Goal: Task Accomplishment & Management: Manage account settings

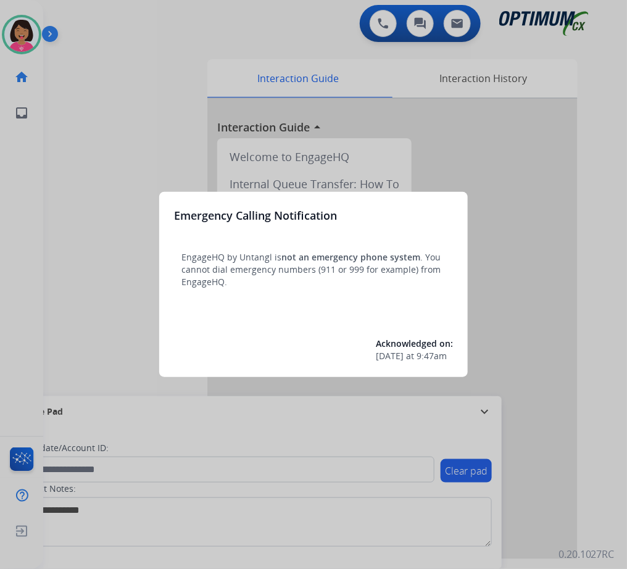
click at [20, 177] on div at bounding box center [313, 284] width 627 height 569
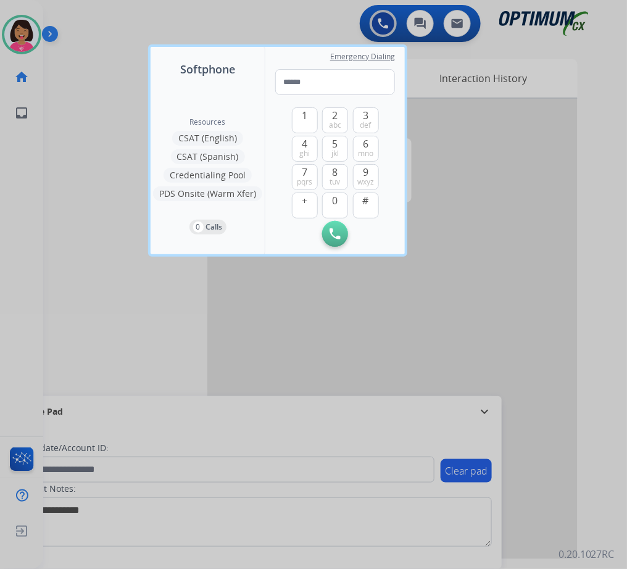
click at [42, 253] on div at bounding box center [313, 284] width 627 height 569
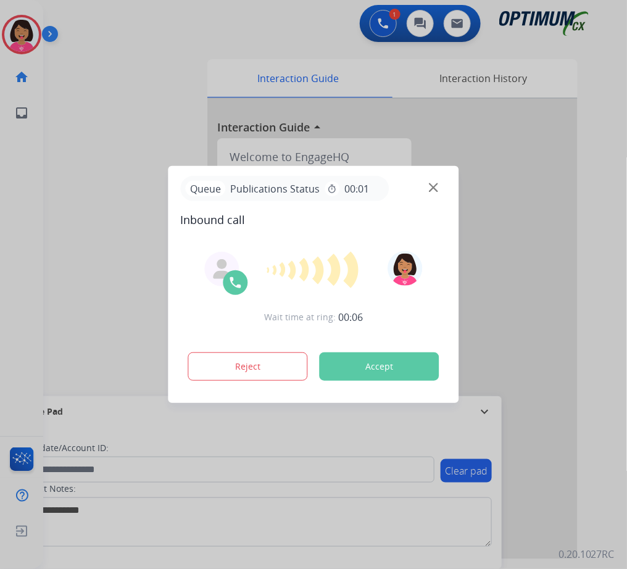
click at [430, 188] on img at bounding box center [433, 187] width 9 height 9
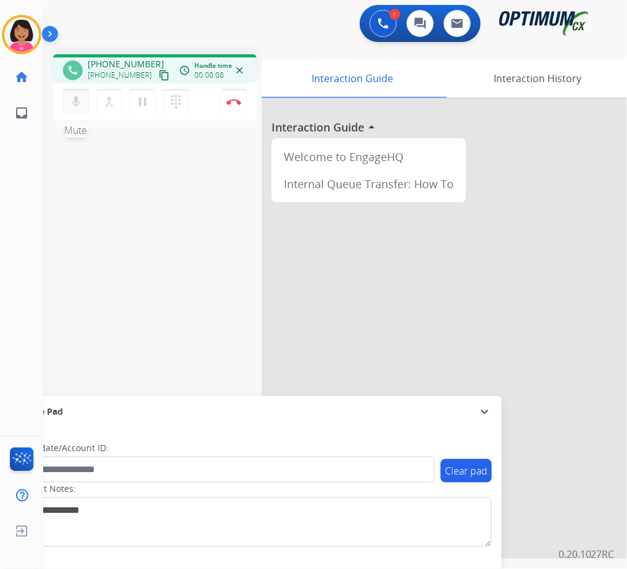
click at [85, 104] on button "mic Mute" at bounding box center [76, 102] width 26 height 26
drag, startPoint x: 85, startPoint y: 105, endPoint x: 64, endPoint y: 106, distance: 20.4
click at [64, 106] on button "mic_off Mute" at bounding box center [76, 102] width 26 height 26
click at [159, 74] on mat-icon "content_copy" at bounding box center [164, 75] width 11 height 11
click at [84, 165] on div "phone +16142094217 +16142094217 content_copy access_time Call metrics Queue 00:…" at bounding box center [320, 301] width 554 height 515
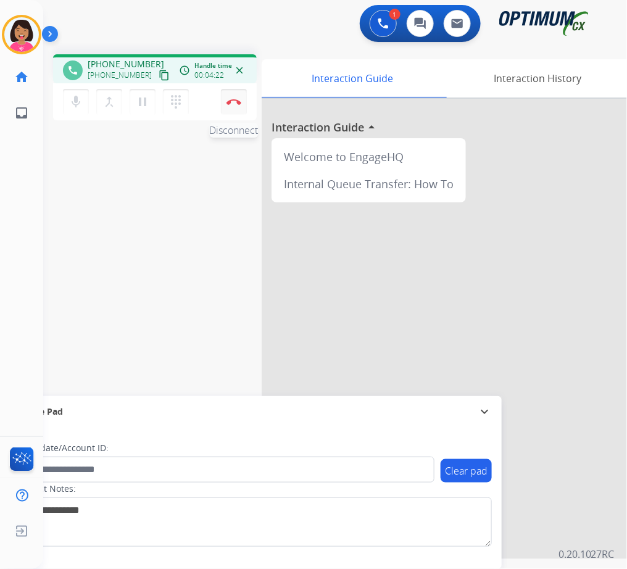
click at [238, 96] on button "Disconnect" at bounding box center [234, 102] width 26 height 26
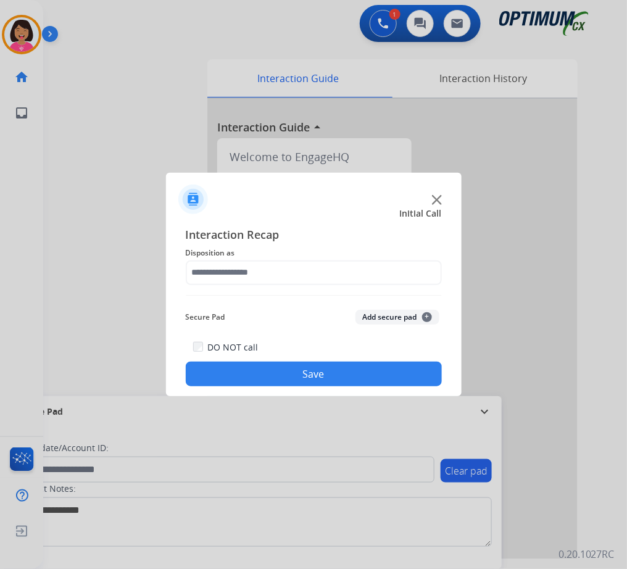
click at [253, 257] on span "Disposition as" at bounding box center [314, 253] width 256 height 15
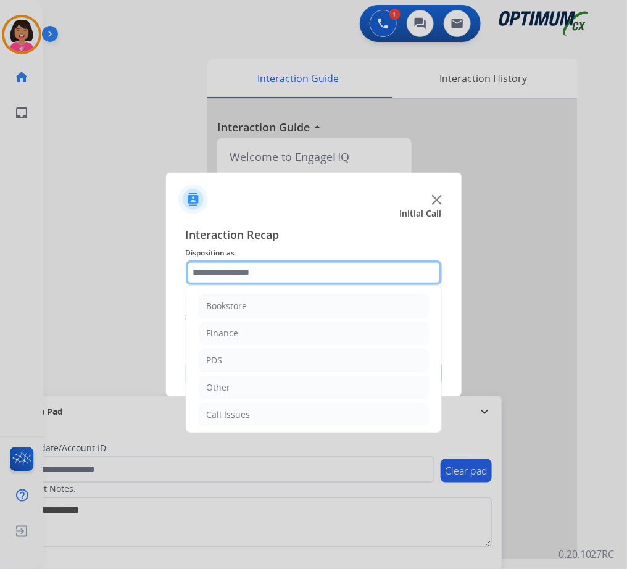
click at [258, 276] on input "text" at bounding box center [314, 273] width 256 height 25
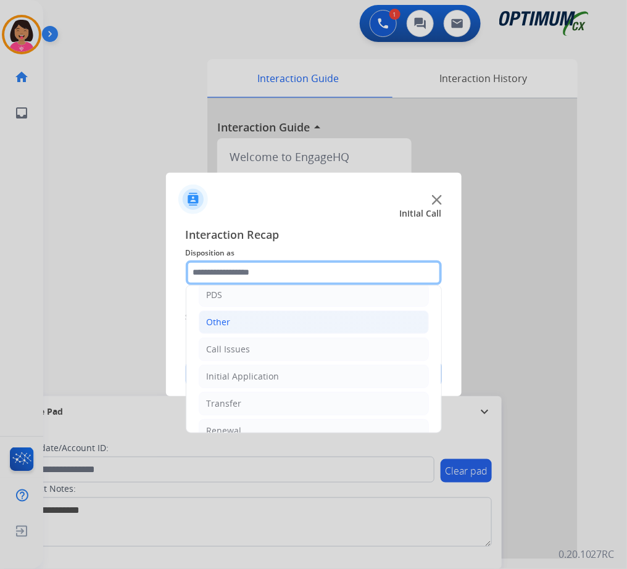
scroll to position [72, 0]
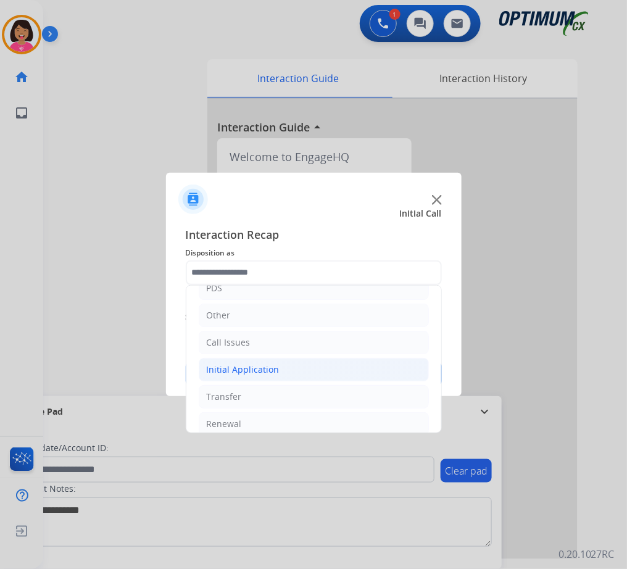
click at [269, 365] on div "Initial Application" at bounding box center [243, 370] width 73 height 12
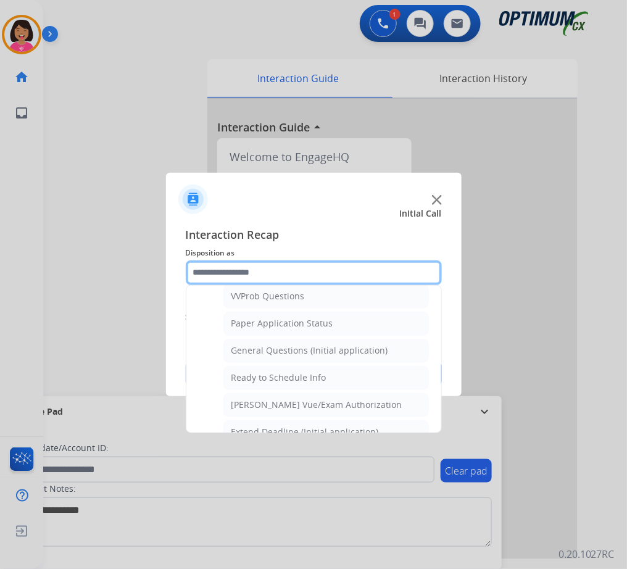
scroll to position [682, 0]
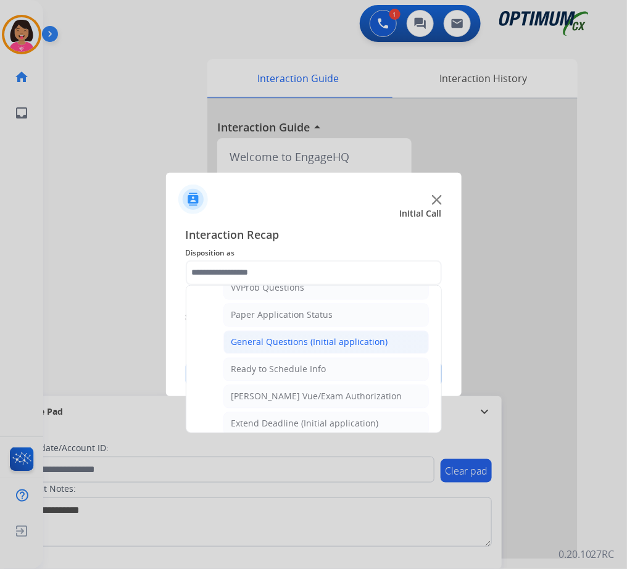
click at [286, 341] on div "General Questions (Initial application)" at bounding box center [310, 343] width 157 height 12
type input "**********"
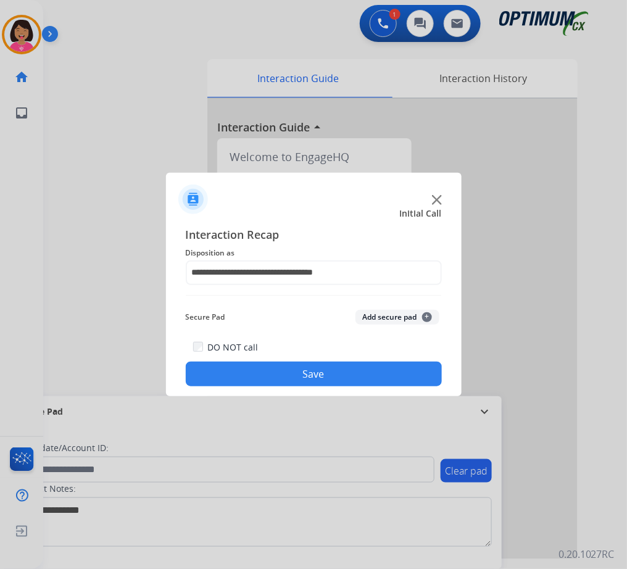
click at [281, 377] on button "Save" at bounding box center [314, 374] width 256 height 25
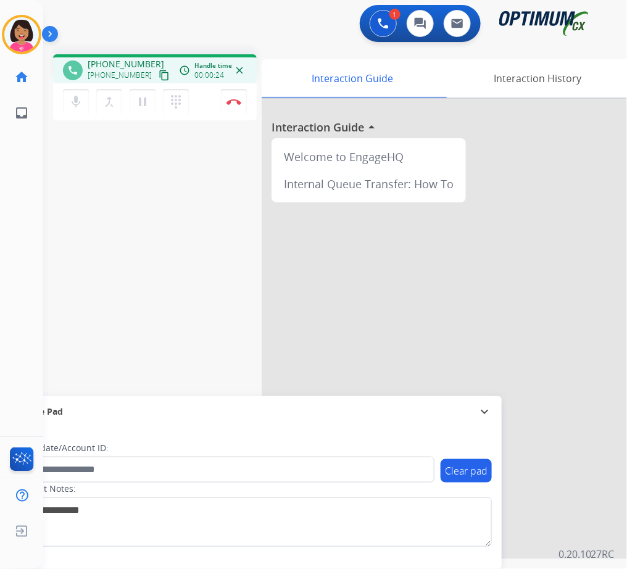
click at [159, 76] on mat-icon "content_copy" at bounding box center [164, 75] width 11 height 11
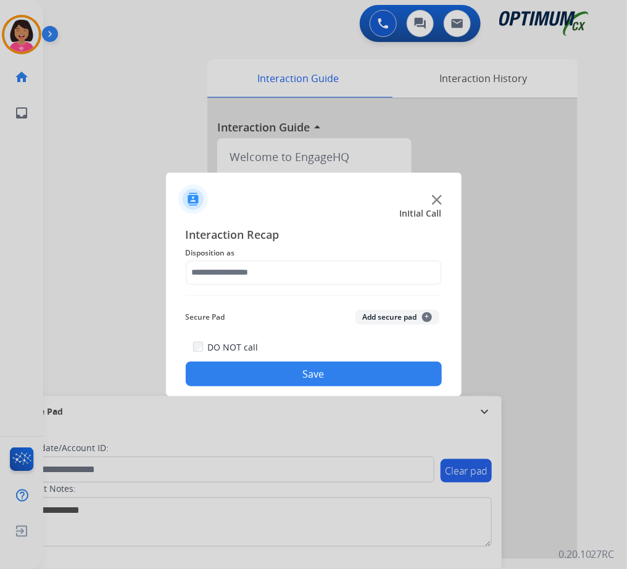
click at [79, 225] on div at bounding box center [313, 284] width 627 height 569
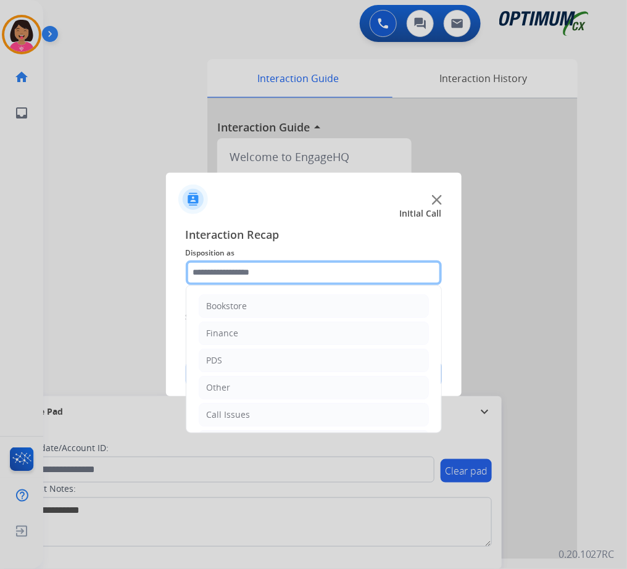
click at [295, 272] on input "text" at bounding box center [314, 273] width 256 height 25
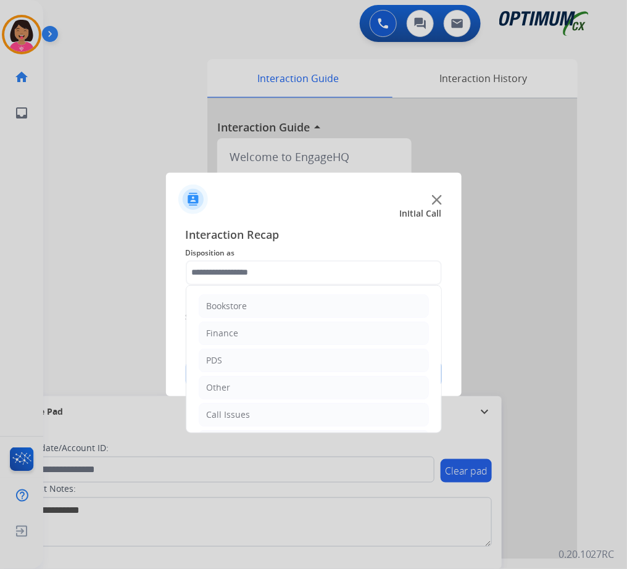
click at [435, 192] on div at bounding box center [314, 194] width 296 height 43
click at [437, 194] on div at bounding box center [314, 194] width 296 height 43
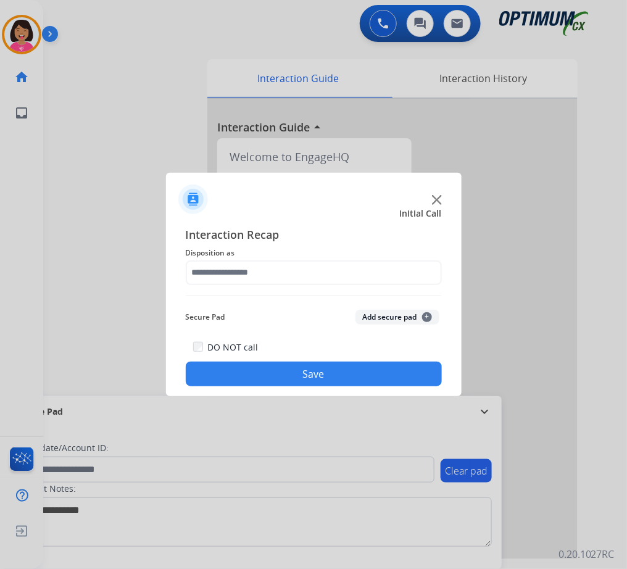
click at [437, 194] on div at bounding box center [314, 194] width 296 height 43
click at [438, 203] on img at bounding box center [437, 200] width 10 height 10
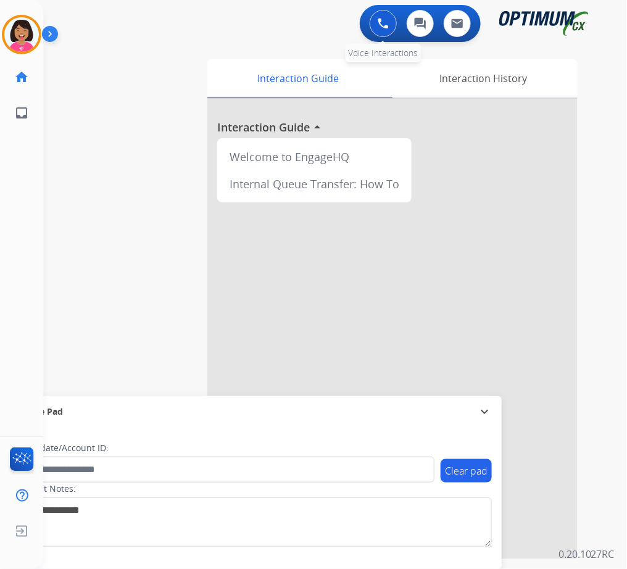
click at [394, 34] on div "0 Voice Interactions" at bounding box center [383, 23] width 37 height 27
click at [382, 26] on img at bounding box center [383, 23] width 11 height 11
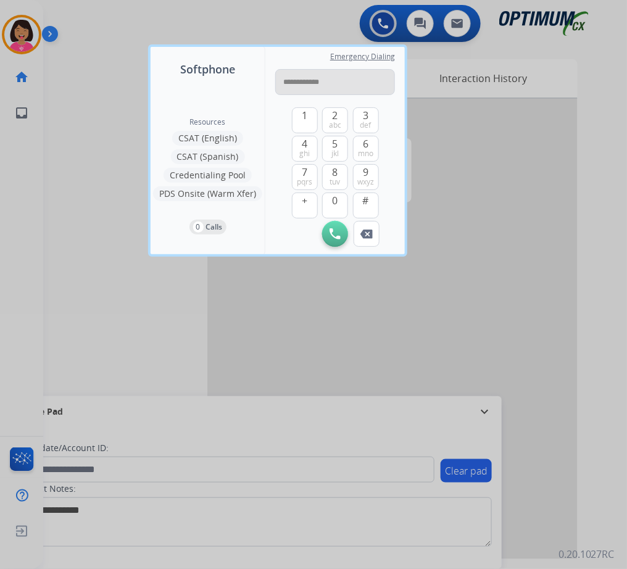
click at [289, 78] on input "**********" at bounding box center [335, 82] width 120 height 26
type input "**********"
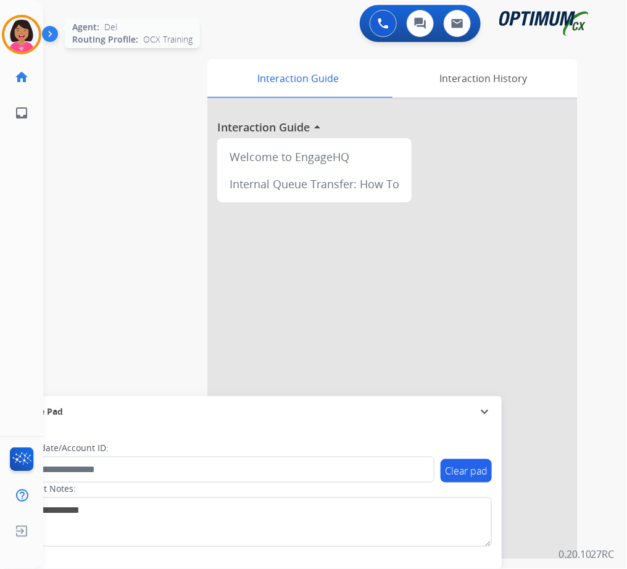
click at [20, 33] on img at bounding box center [21, 34] width 35 height 35
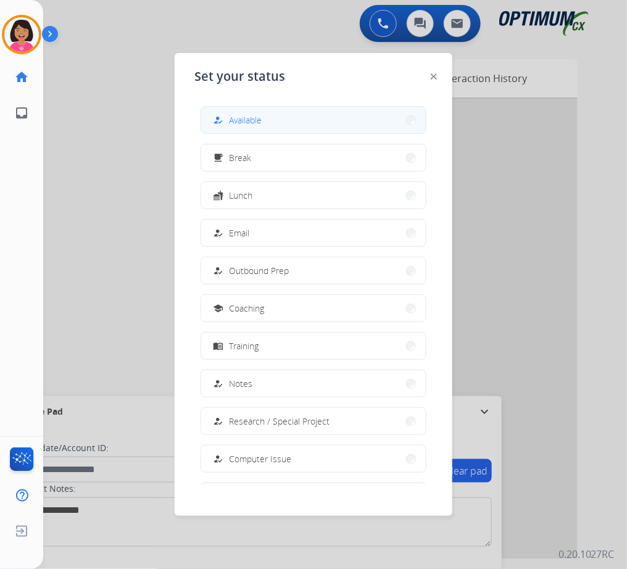
click at [271, 122] on button "how_to_reg Available" at bounding box center [313, 120] width 225 height 27
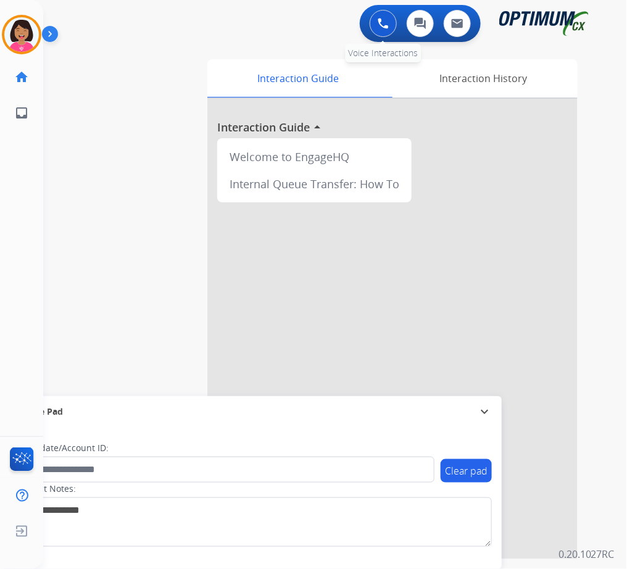
click at [381, 28] on img at bounding box center [383, 23] width 11 height 11
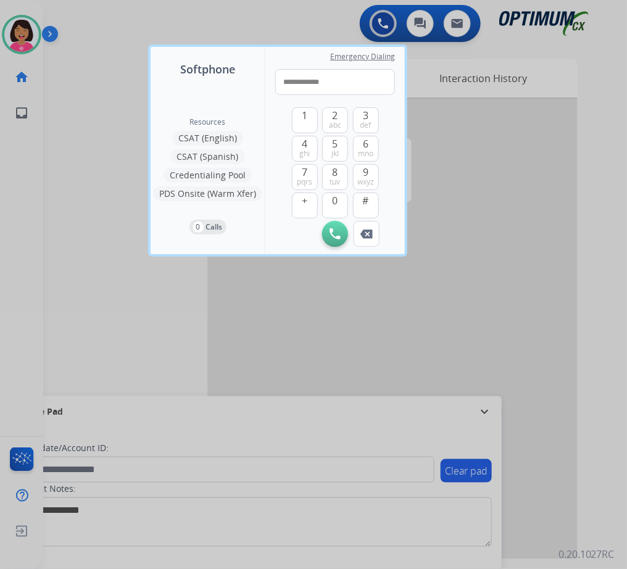
drag, startPoint x: 293, startPoint y: 77, endPoint x: 189, endPoint y: 85, distance: 104.7
click at [189, 85] on div "**********" at bounding box center [278, 150] width 254 height 207
type input "**********"
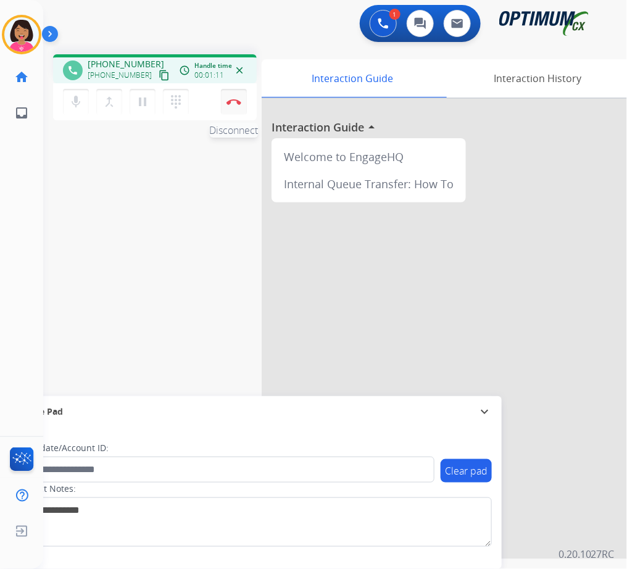
click at [238, 94] on button "Disconnect" at bounding box center [234, 102] width 26 height 26
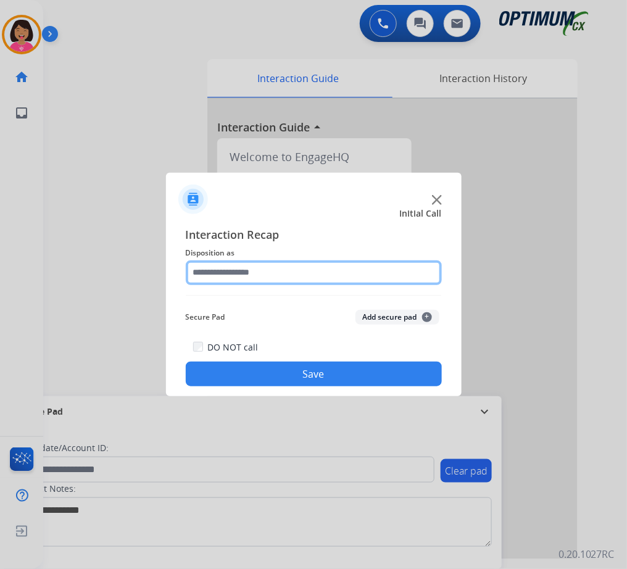
click at [220, 274] on input "text" at bounding box center [314, 273] width 256 height 25
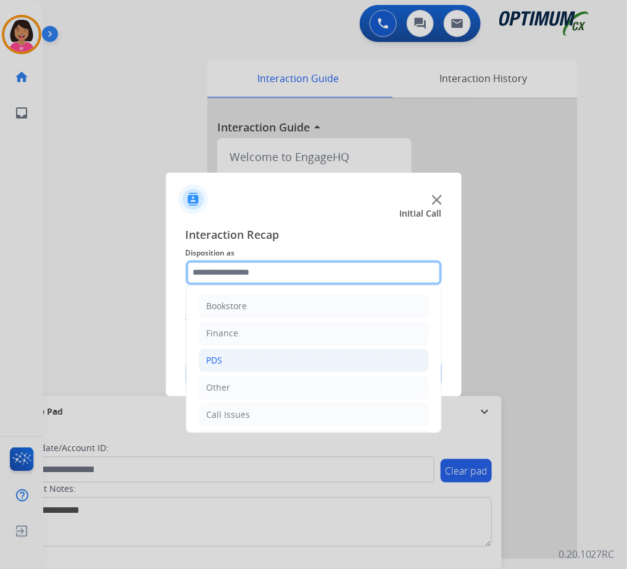
scroll to position [85, 0]
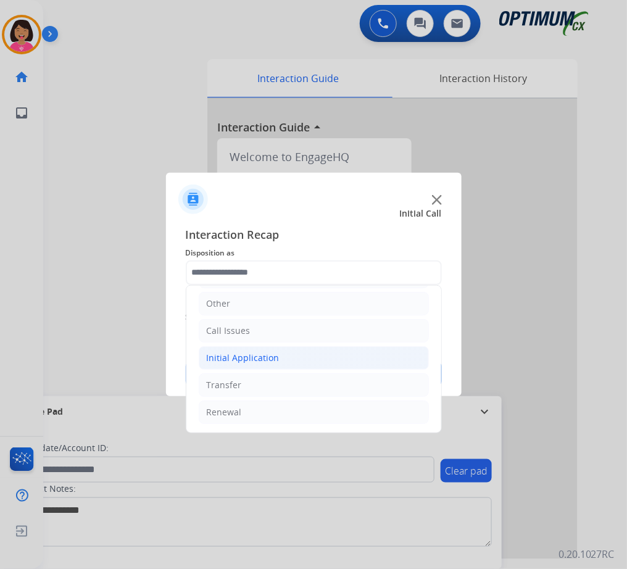
click at [264, 352] on div "Initial Application" at bounding box center [243, 358] width 73 height 12
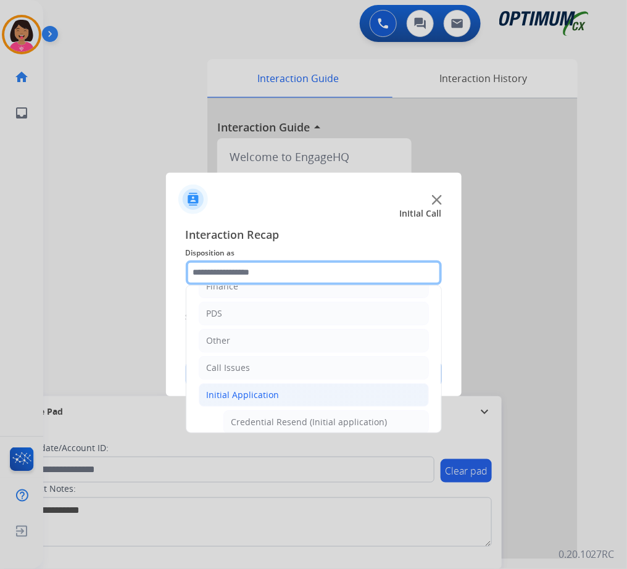
scroll to position [45, 0]
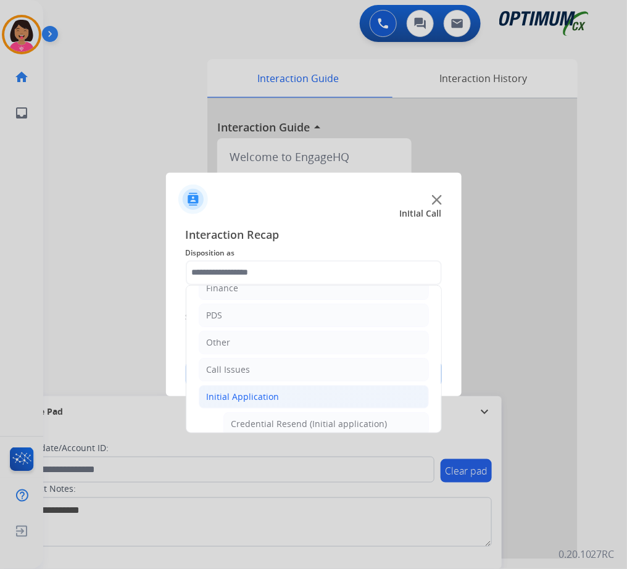
click at [243, 388] on li "Initial Application" at bounding box center [314, 396] width 230 height 23
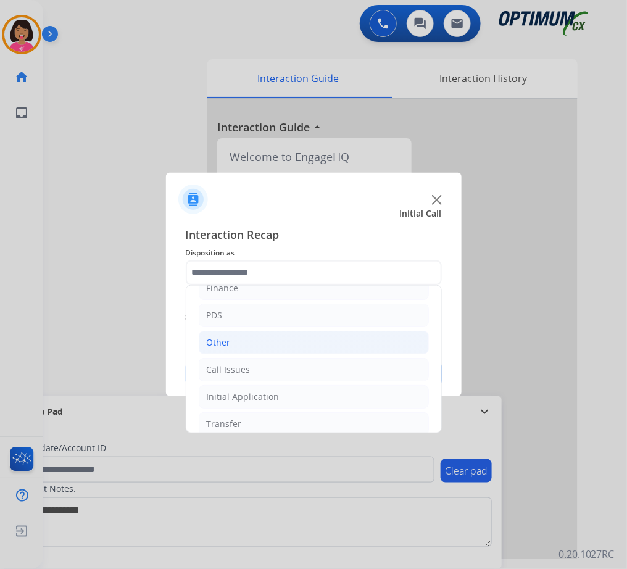
click at [222, 337] on div "Other" at bounding box center [219, 343] width 24 height 12
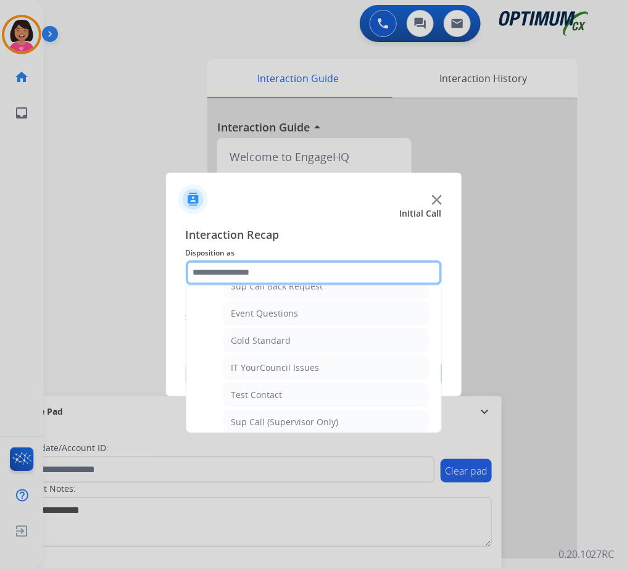
scroll to position [183, 0]
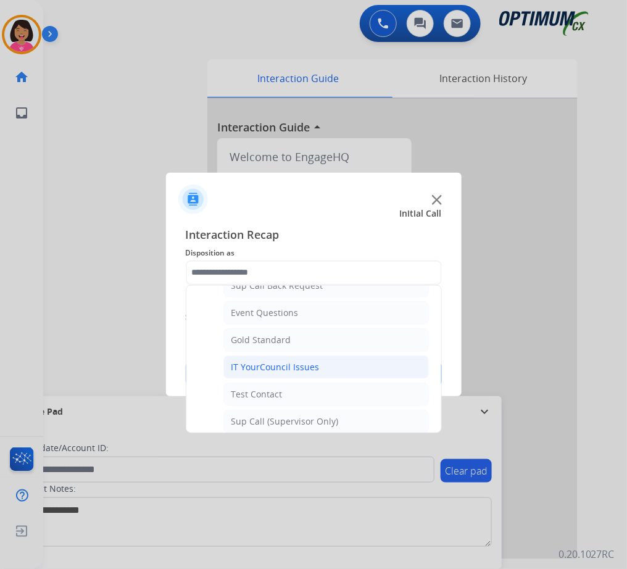
click at [238, 360] on li "IT YourCouncil Issues" at bounding box center [327, 367] width 206 height 23
type input "**********"
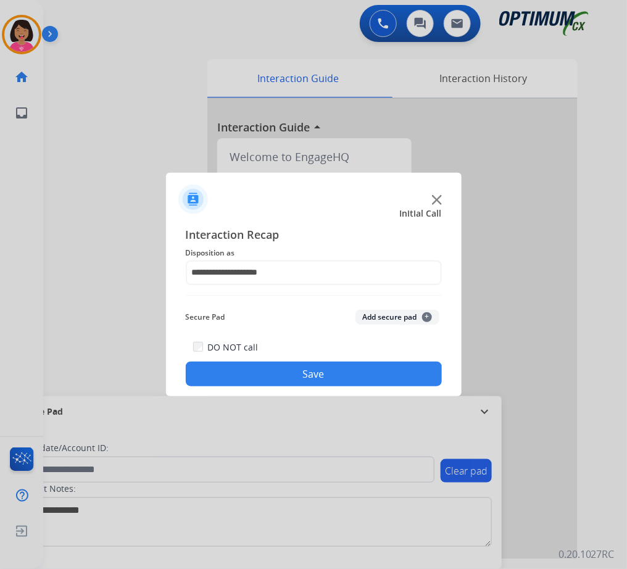
click at [260, 382] on button "Save" at bounding box center [314, 374] width 256 height 25
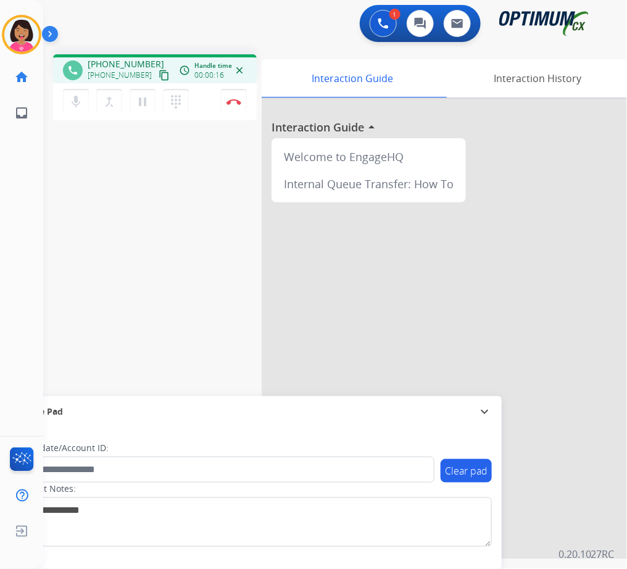
click at [157, 68] on button "content_copy" at bounding box center [164, 75] width 15 height 15
click at [78, 101] on mat-icon "mic" at bounding box center [76, 101] width 15 height 15
click at [81, 104] on mat-icon "mic_off" at bounding box center [76, 101] width 15 height 15
click at [80, 104] on mat-icon "mic" at bounding box center [76, 101] width 15 height 15
click at [148, 106] on mat-icon "pause" at bounding box center [142, 101] width 15 height 15
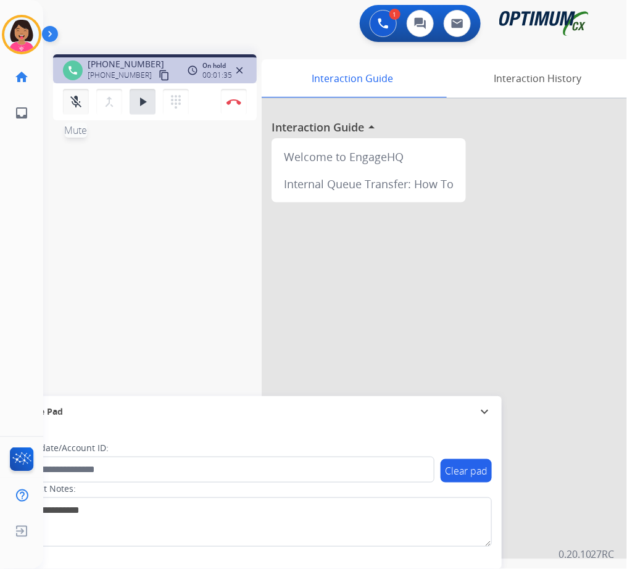
click at [82, 104] on mat-icon "mic_off" at bounding box center [76, 101] width 15 height 15
click at [133, 104] on button "play_arrow Hold" at bounding box center [143, 102] width 26 height 26
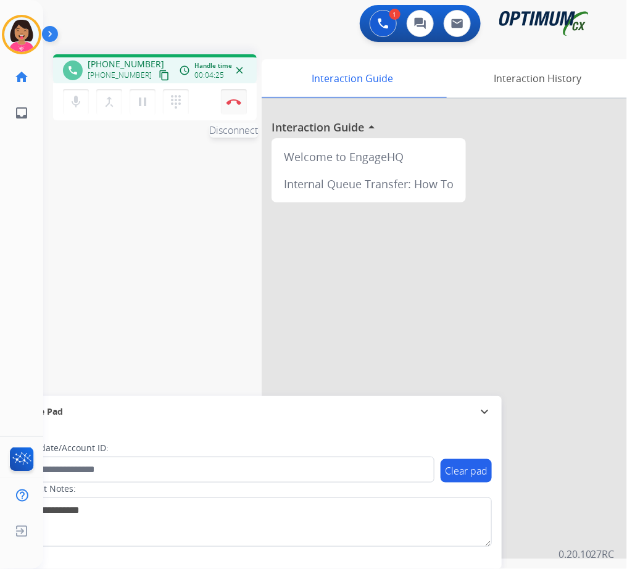
click at [230, 103] on img at bounding box center [234, 102] width 15 height 6
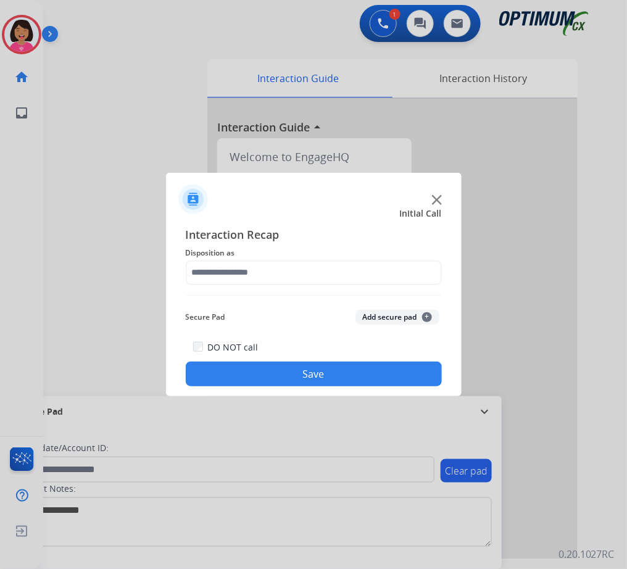
click at [430, 203] on div at bounding box center [314, 194] width 296 height 43
click at [433, 204] on img at bounding box center [437, 200] width 10 height 10
click at [433, 204] on div "Queue CDA Initial Status timer 00:01 Inbound call" at bounding box center [314, 202] width 266 height 52
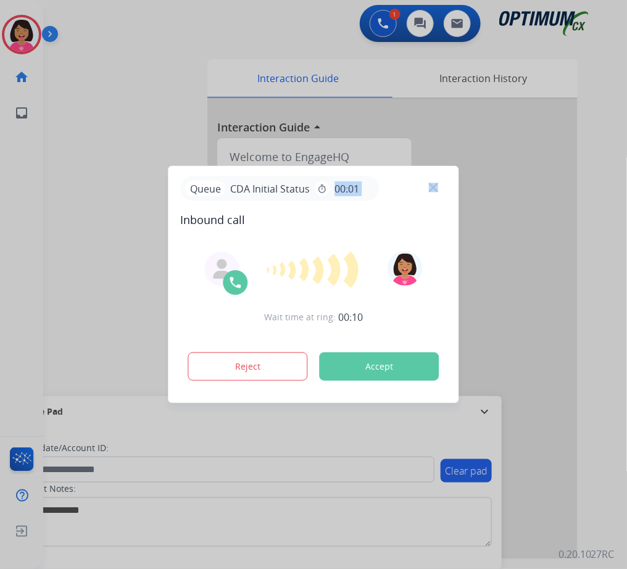
click at [433, 204] on div "Queue CDA Initial Status timer 00:01 Inbound call" at bounding box center [314, 202] width 266 height 52
click at [431, 180] on div "Queue CDA Initial Status timer 00:01" at bounding box center [314, 188] width 266 height 25
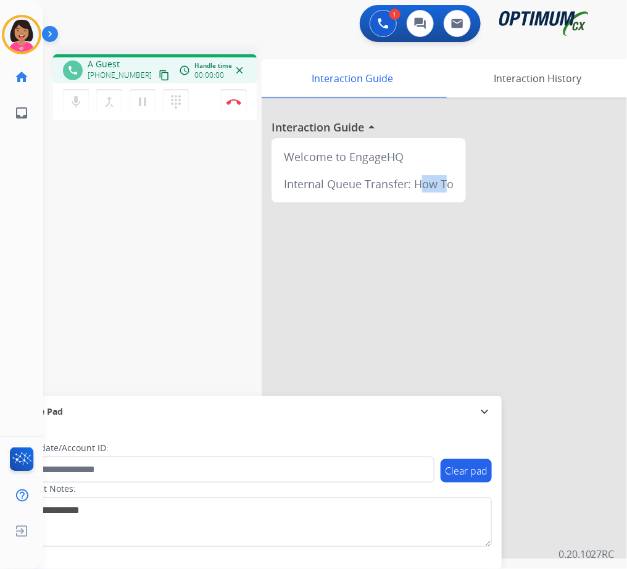
click at [431, 180] on div "Internal Queue Transfer: How To" at bounding box center [369, 183] width 185 height 27
click at [83, 193] on div "phone A Guest +18636697368 content_copy access_time Call metrics Queue 00:13 Ho…" at bounding box center [320, 301] width 554 height 515
click at [159, 76] on mat-icon "content_copy" at bounding box center [164, 75] width 11 height 11
click at [74, 99] on mat-icon "mic" at bounding box center [76, 101] width 15 height 15
click at [74, 95] on mat-icon "mic" at bounding box center [76, 101] width 15 height 15
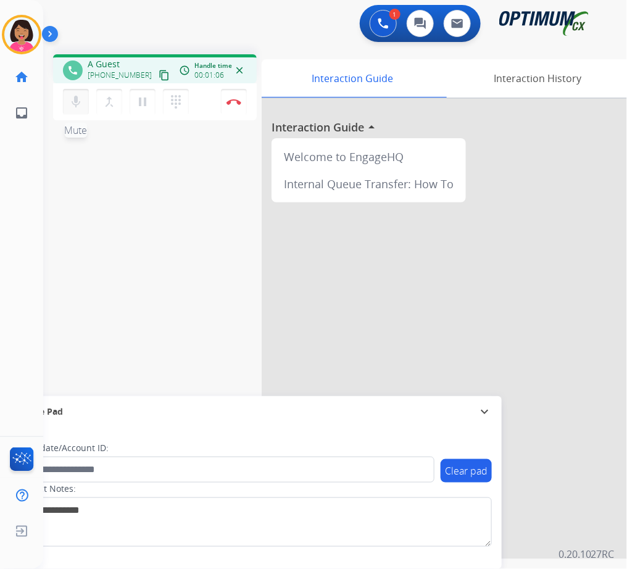
click at [85, 96] on button "mic Mute" at bounding box center [76, 102] width 26 height 26
click at [76, 99] on mat-icon "mic" at bounding box center [76, 101] width 15 height 15
click at [76, 100] on mat-icon "mic" at bounding box center [76, 101] width 15 height 15
drag, startPoint x: 77, startPoint y: 100, endPoint x: 83, endPoint y: 99, distance: 6.3
click at [79, 99] on mat-icon "mic" at bounding box center [76, 101] width 15 height 15
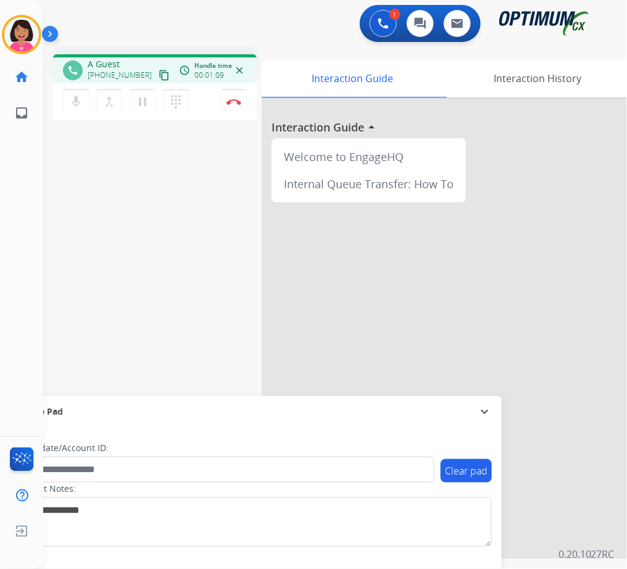
click at [239, 70] on mat-icon "close" at bounding box center [239, 70] width 11 height 11
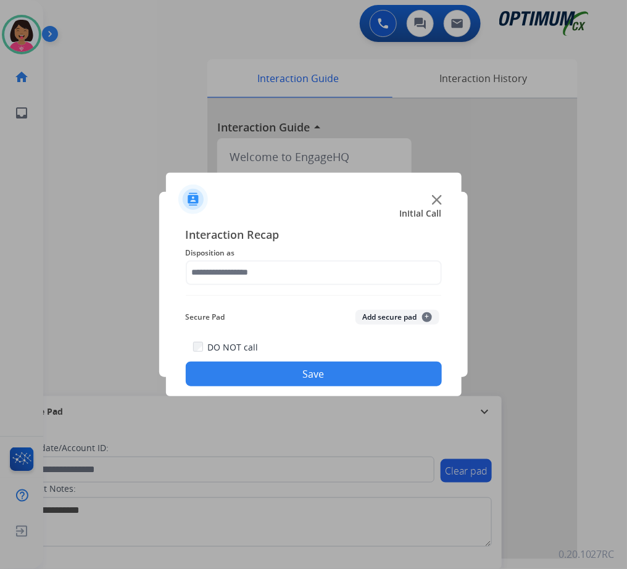
click at [437, 193] on div at bounding box center [314, 194] width 296 height 43
click at [433, 201] on img at bounding box center [437, 200] width 10 height 10
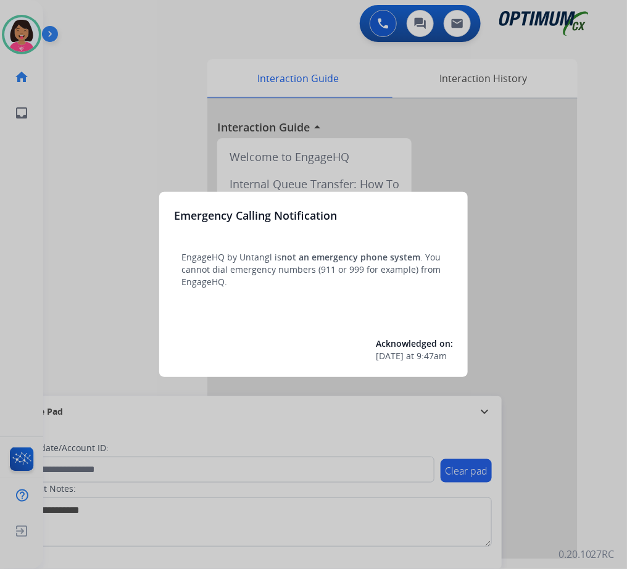
click at [136, 99] on div at bounding box center [313, 284] width 627 height 569
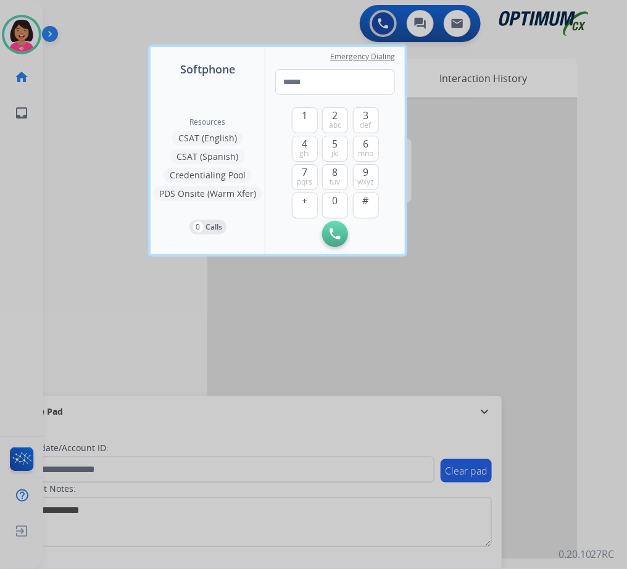
click at [53, 57] on div at bounding box center [313, 284] width 627 height 569
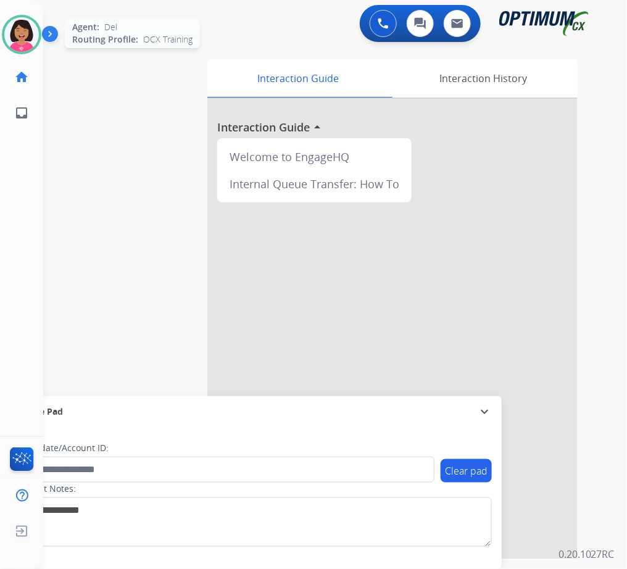
click at [20, 26] on img at bounding box center [21, 34] width 35 height 35
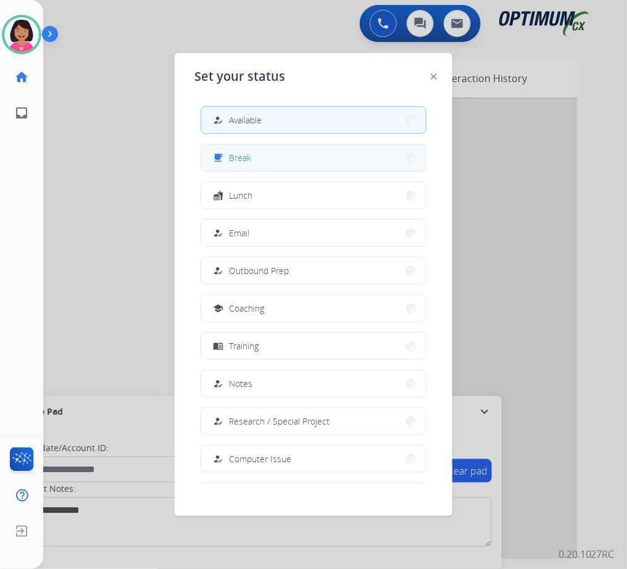
drag, startPoint x: 322, startPoint y: 148, endPoint x: 327, endPoint y: 142, distance: 7.9
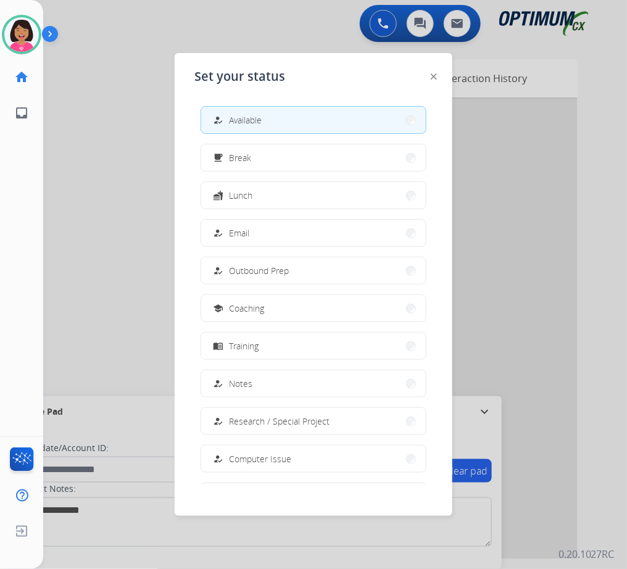
click at [324, 147] on button "free_breakfast Break" at bounding box center [313, 157] width 225 height 27
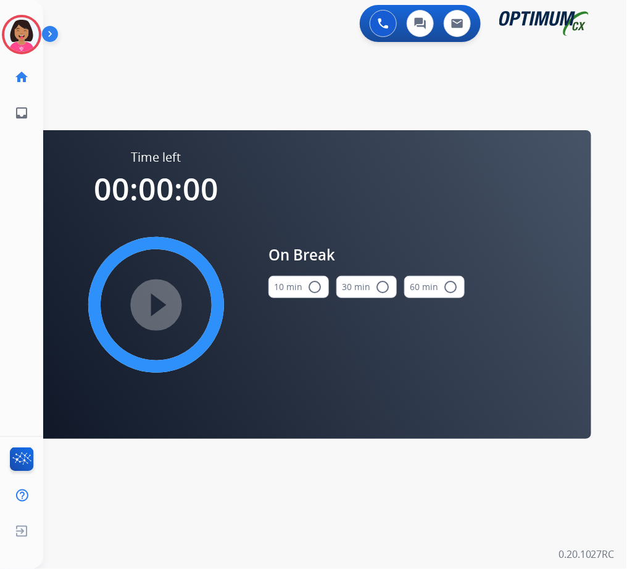
click at [299, 286] on button "10 min radio_button_unchecked" at bounding box center [299, 287] width 61 height 22
click at [164, 298] on mat-icon "play_circle_filled" at bounding box center [156, 305] width 15 height 15
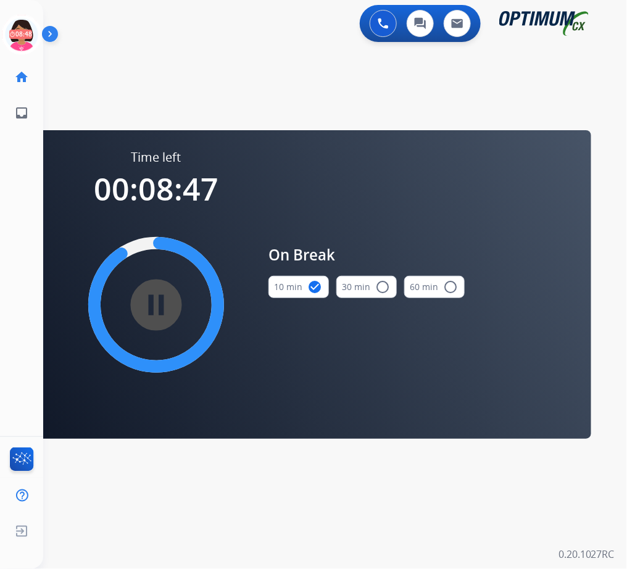
click at [164, 307] on mat-icon "pause_circle_filled" at bounding box center [156, 305] width 15 height 15
click at [20, 45] on img at bounding box center [21, 34] width 35 height 35
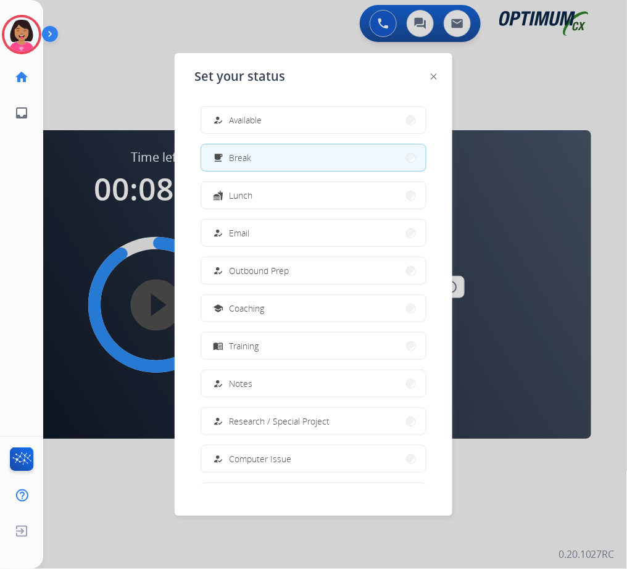
click at [227, 1] on div at bounding box center [313, 284] width 627 height 569
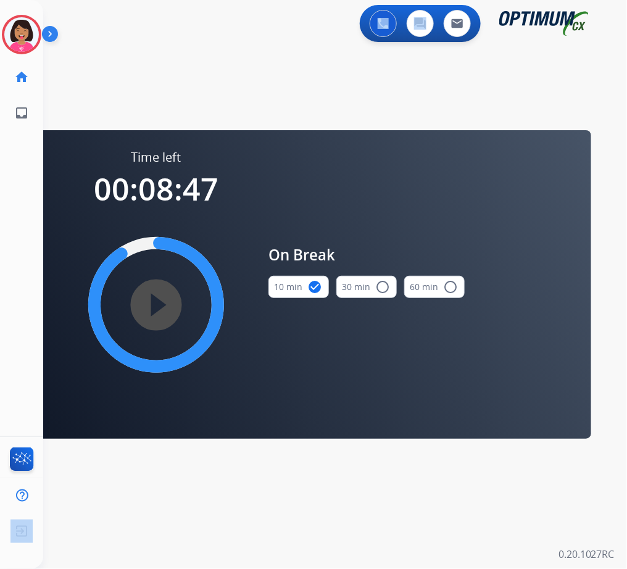
click at [227, 1] on app-navbar "0 Voice Interactions 0 Chat Interactions 0 Email Interactions" at bounding box center [320, 22] width 554 height 44
click at [13, 36] on img at bounding box center [21, 34] width 35 height 35
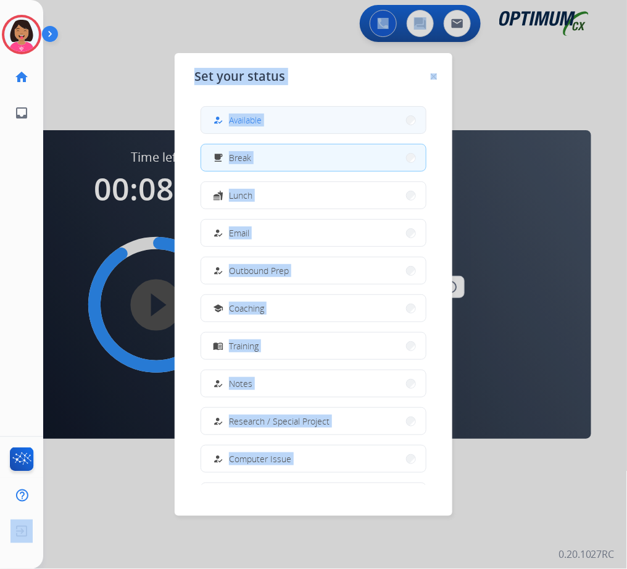
click at [307, 111] on button "how_to_reg Available" at bounding box center [313, 120] width 225 height 27
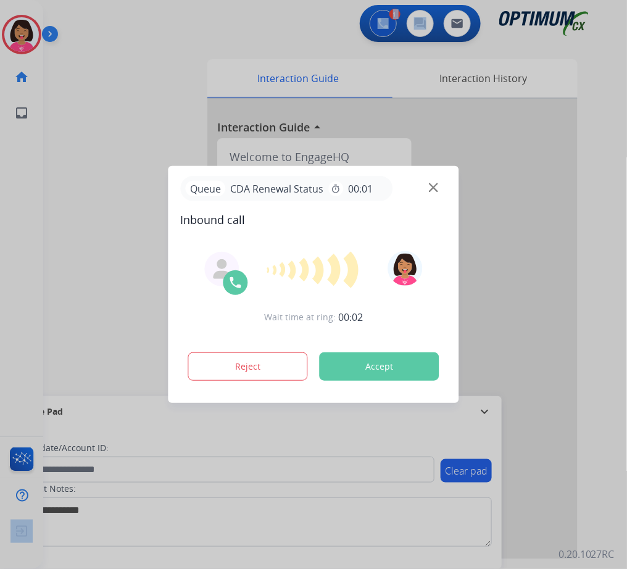
drag, startPoint x: 104, startPoint y: 169, endPoint x: 315, endPoint y: 242, distance: 223.0
click at [172, 179] on div "Queue CDA Renewal Status timer 00:01 Inbound call Wait time at ring: 00:02 Reje…" at bounding box center [313, 284] width 627 height 569
click at [433, 185] on img at bounding box center [433, 187] width 9 height 9
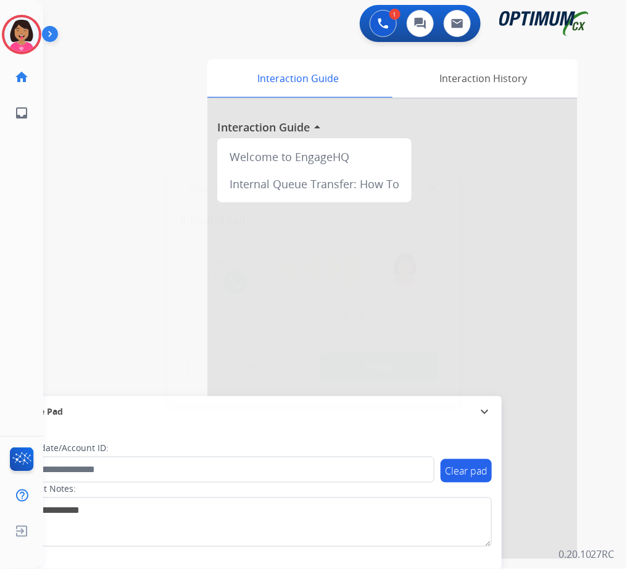
click at [114, 294] on div at bounding box center [313, 284] width 627 height 569
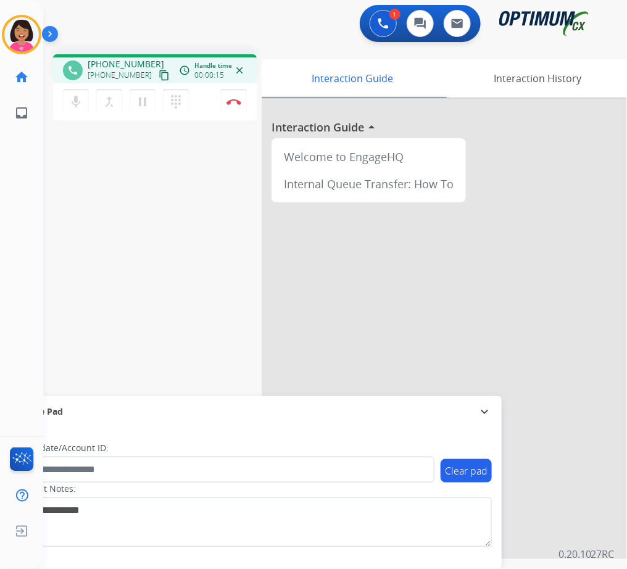
click at [157, 82] on button "content_copy" at bounding box center [164, 75] width 15 height 15
click at [64, 98] on button "mic Mute" at bounding box center [76, 102] width 26 height 26
click at [57, 115] on div "mic_off Mute merge_type Bridge pause Hold dialpad Dialpad Disconnect" at bounding box center [155, 101] width 204 height 37
click at [73, 106] on mat-icon "mic_off" at bounding box center [76, 101] width 15 height 15
click at [43, 135] on div "phone [PHONE_NUMBER] [PHONE_NUMBER] content_copy access_time Call metrics Queue…" at bounding box center [320, 301] width 554 height 515
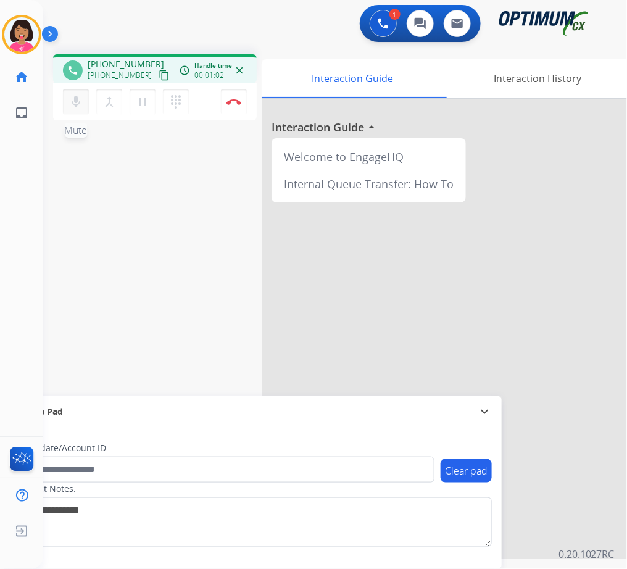
click at [73, 109] on button "mic Mute" at bounding box center [76, 102] width 26 height 26
click at [49, 141] on div "phone [PHONE_NUMBER] [PHONE_NUMBER] content_copy access_time Call metrics Queue…" at bounding box center [320, 301] width 554 height 515
click at [78, 92] on button "mic_off Mute" at bounding box center [76, 102] width 26 height 26
click at [35, 182] on div "Del Busy Edit Avatar Agent: [PERSON_NAME] Profile: OCX Training home Home Home …" at bounding box center [21, 284] width 43 height 569
click at [24, 164] on div "Del Busy Edit Avatar Agent: [PERSON_NAME] Profile: OCX Training home Home Home …" at bounding box center [21, 284] width 43 height 569
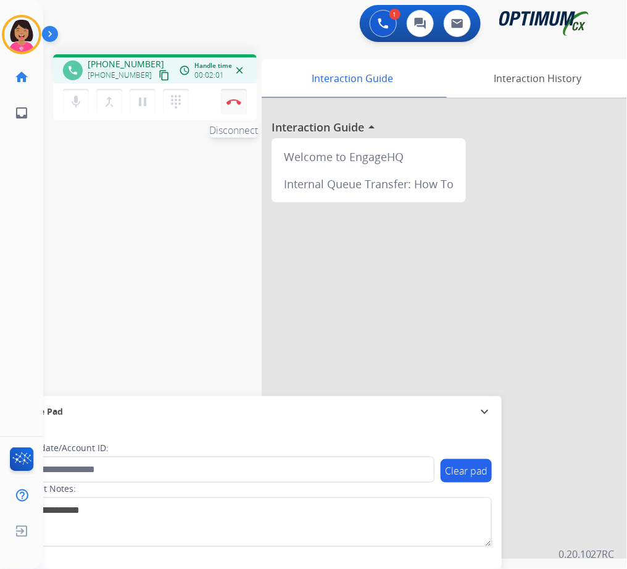
click at [237, 99] on img at bounding box center [234, 102] width 15 height 6
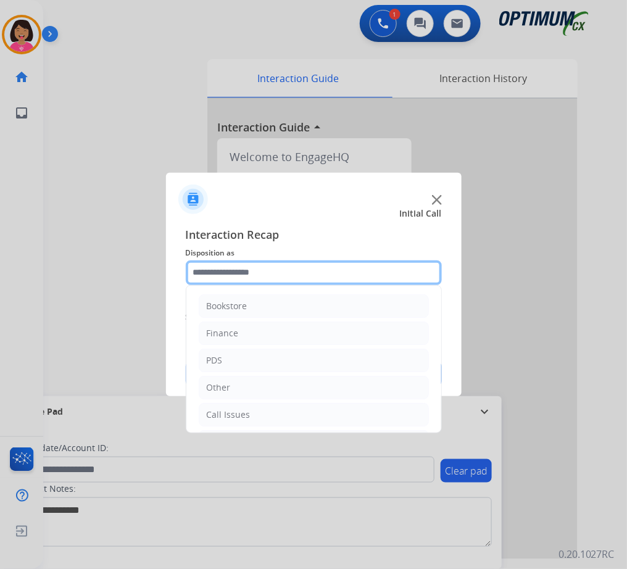
click at [289, 277] on input "text" at bounding box center [314, 273] width 256 height 25
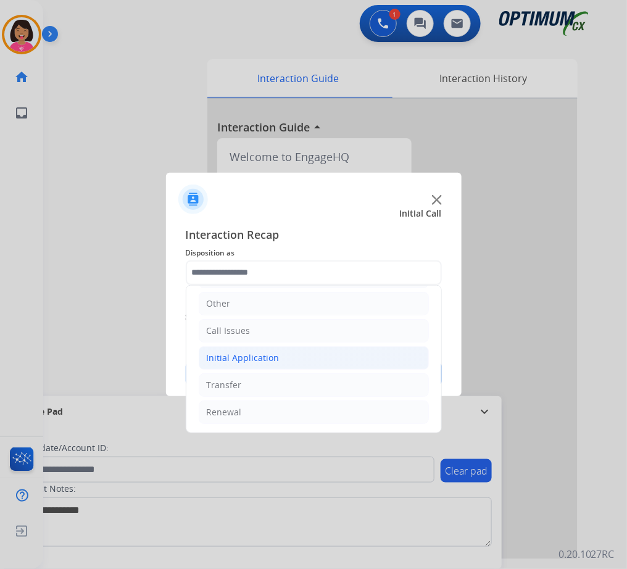
click at [272, 360] on div "Initial Application" at bounding box center [243, 358] width 73 height 12
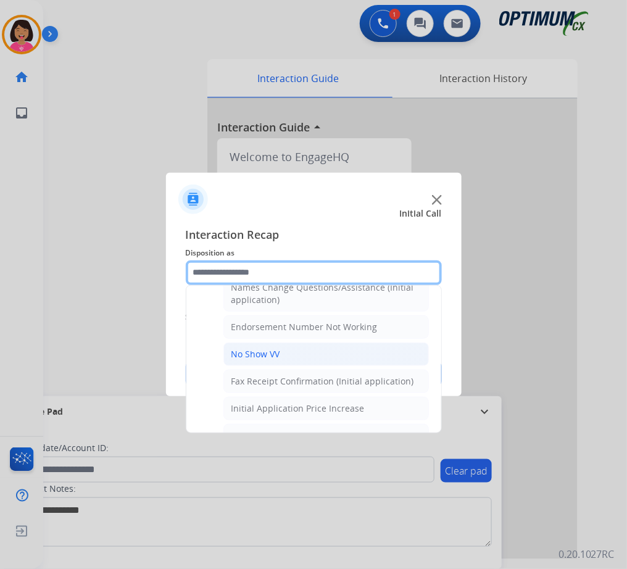
scroll to position [751, 0]
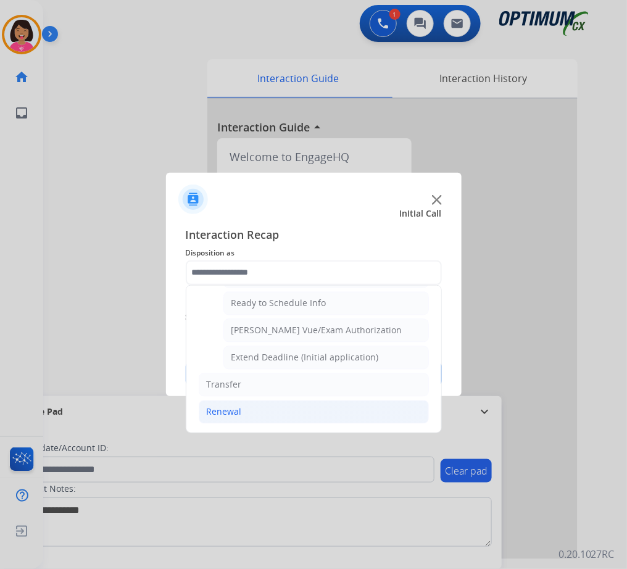
click at [250, 409] on li "Renewal" at bounding box center [314, 412] width 230 height 23
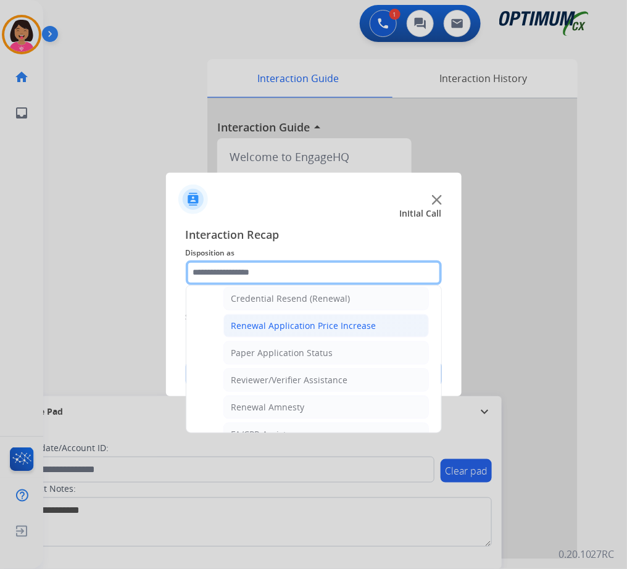
scroll to position [314, 0]
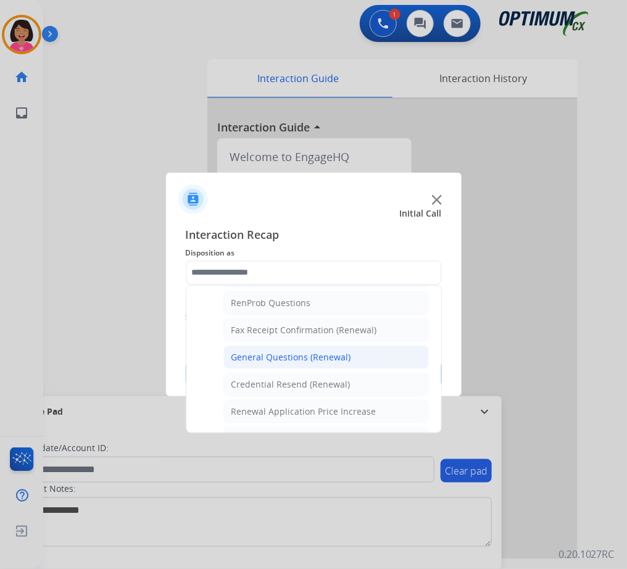
click at [294, 359] on div "General Questions (Renewal)" at bounding box center [292, 357] width 120 height 12
type input "**********"
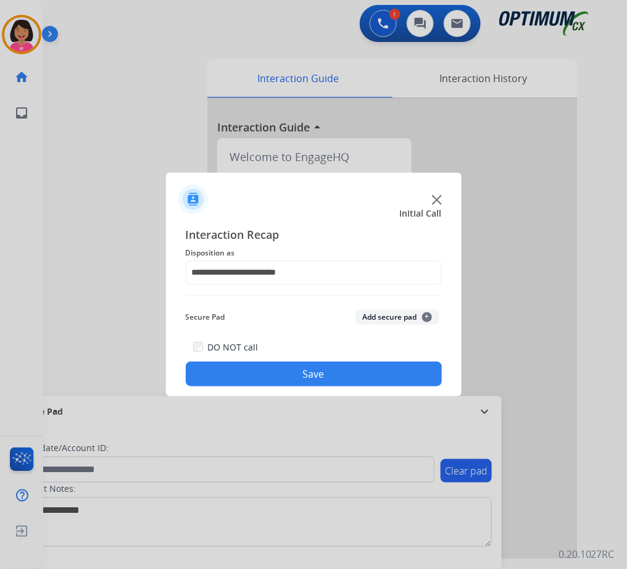
click at [300, 374] on button "Save" at bounding box center [314, 374] width 256 height 25
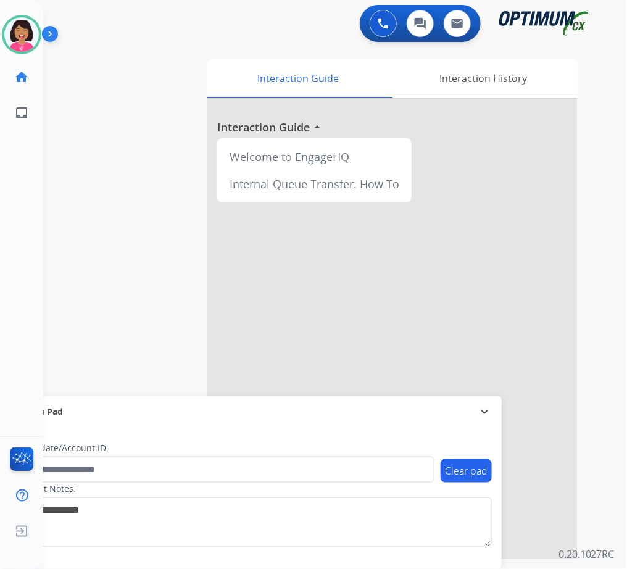
click at [25, 245] on div "Del Available Edit Avatar Agent: Del Routing Profile: OCX Training home Home Ho…" at bounding box center [21, 284] width 43 height 569
click at [140, 314] on div at bounding box center [313, 284] width 627 height 569
click at [430, 185] on img at bounding box center [433, 187] width 9 height 9
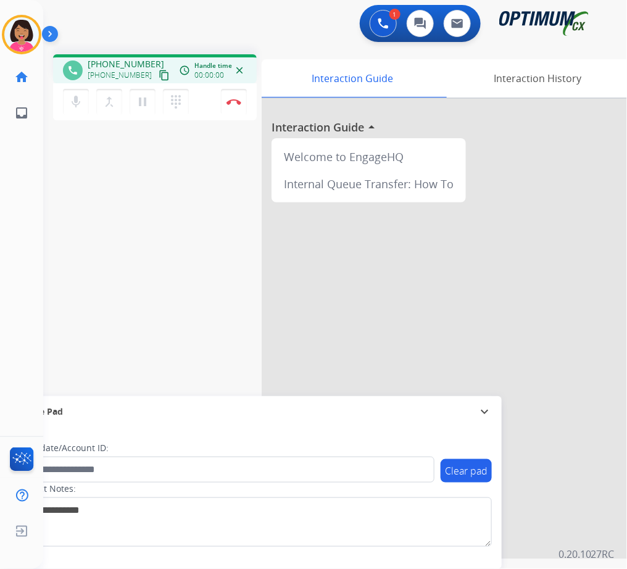
click at [159, 73] on mat-icon "content_copy" at bounding box center [164, 75] width 11 height 11
click at [51, 157] on div "phone [PHONE_NUMBER] [PHONE_NUMBER] content_copy access_time Call metrics Queue…" at bounding box center [320, 301] width 554 height 515
click at [233, 94] on button "Disconnect" at bounding box center [234, 102] width 26 height 26
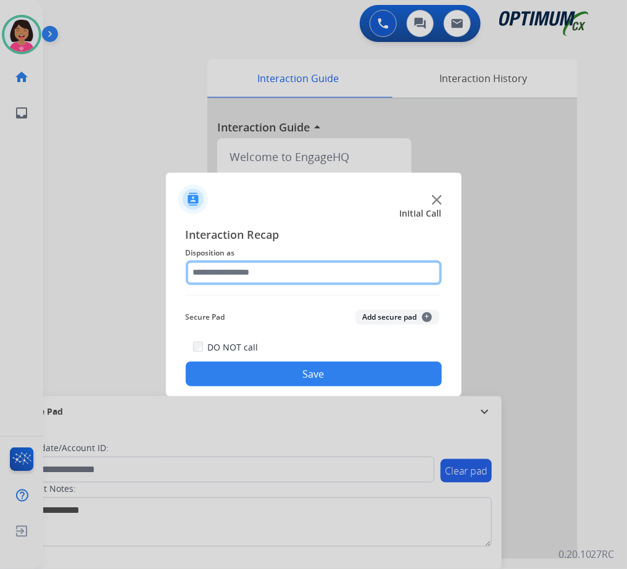
click at [320, 265] on input "text" at bounding box center [314, 273] width 256 height 25
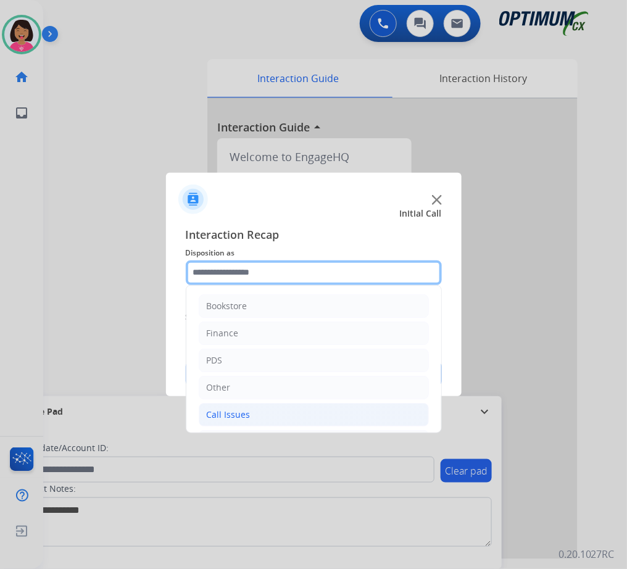
scroll to position [85, 0]
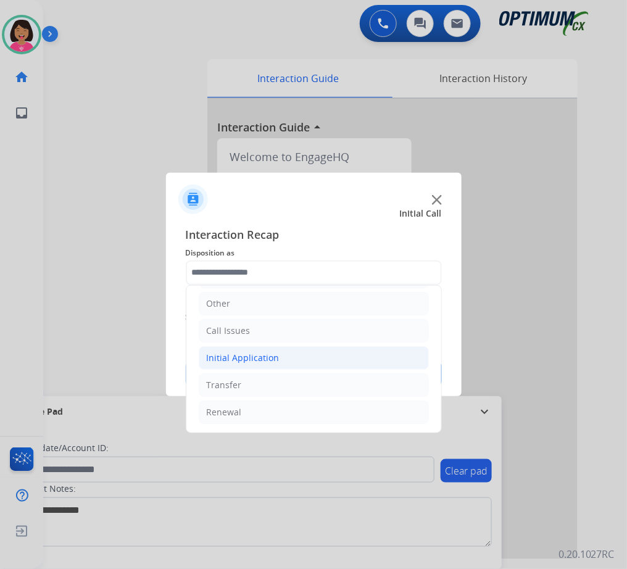
click at [253, 353] on div "Initial Application" at bounding box center [243, 358] width 73 height 12
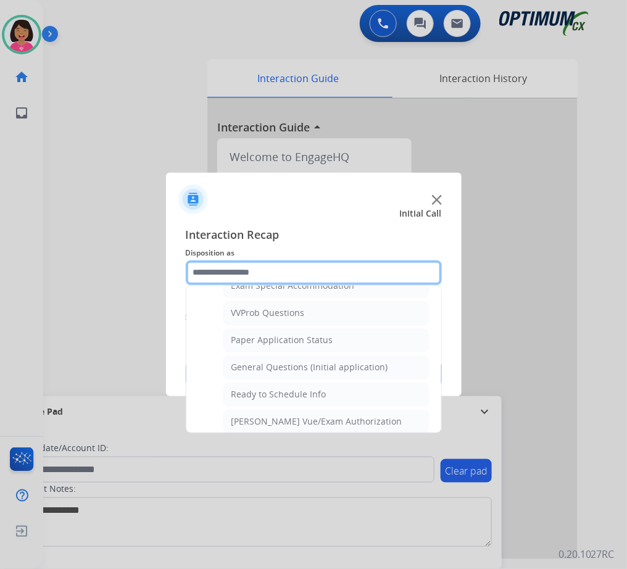
scroll to position [659, 0]
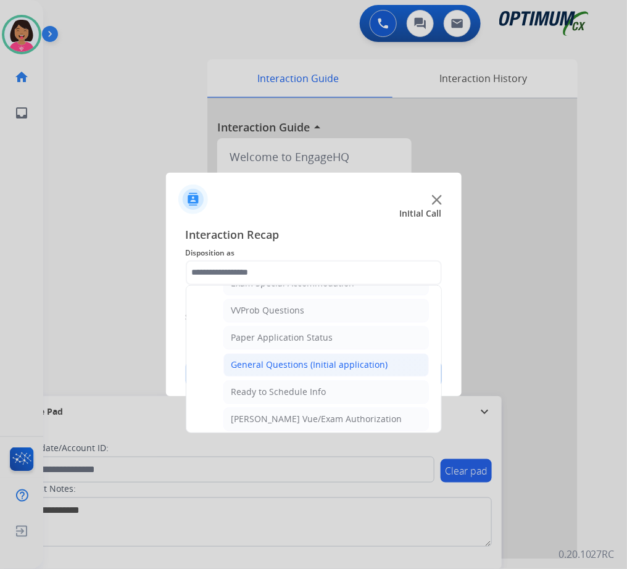
click at [323, 363] on div "General Questions (Initial application)" at bounding box center [310, 365] width 157 height 12
type input "**********"
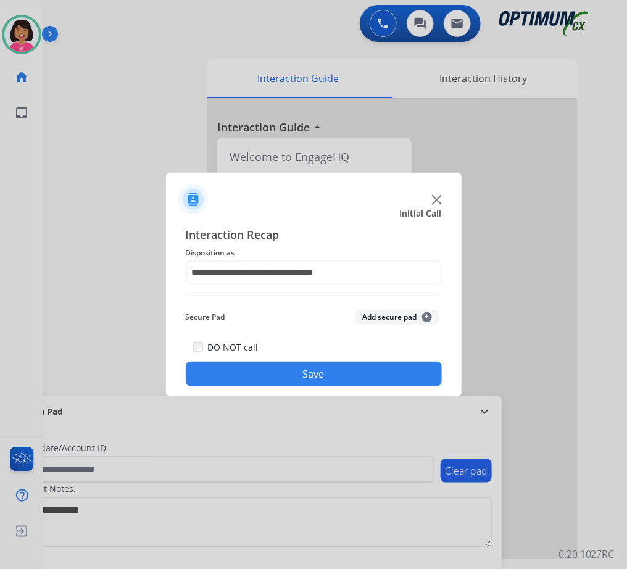
click at [331, 374] on button "Save" at bounding box center [314, 374] width 256 height 25
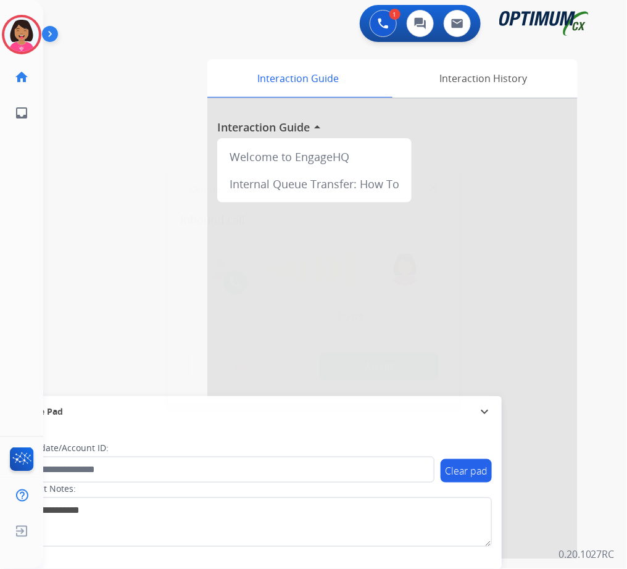
click at [224, 210] on div "Queue CDA Renewal General timer 00:01 Inbound call" at bounding box center [314, 202] width 266 height 52
click at [435, 187] on img at bounding box center [433, 187] width 9 height 9
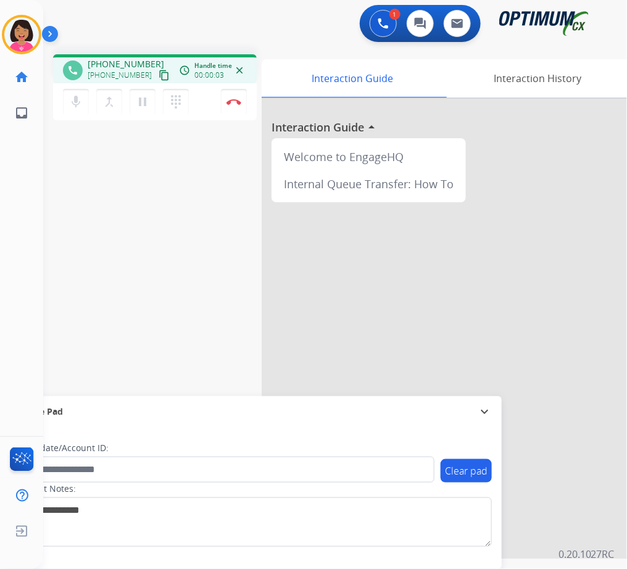
click at [157, 68] on button "content_copy" at bounding box center [164, 75] width 15 height 15
click at [52, 132] on div "phone [PHONE_NUMBER] [PHONE_NUMBER] content_copy access_time Call metrics Queue…" at bounding box center [320, 301] width 554 height 515
click at [43, 166] on div "phone [PHONE_NUMBER] [PHONE_NUMBER] content_copy access_time Call metrics Queue…" at bounding box center [320, 301] width 554 height 515
drag, startPoint x: 48, startPoint y: 165, endPoint x: 60, endPoint y: 159, distance: 13.3
click at [48, 165] on div "phone [PHONE_NUMBER] [PHONE_NUMBER] content_copy access_time Call metrics Queue…" at bounding box center [320, 301] width 554 height 515
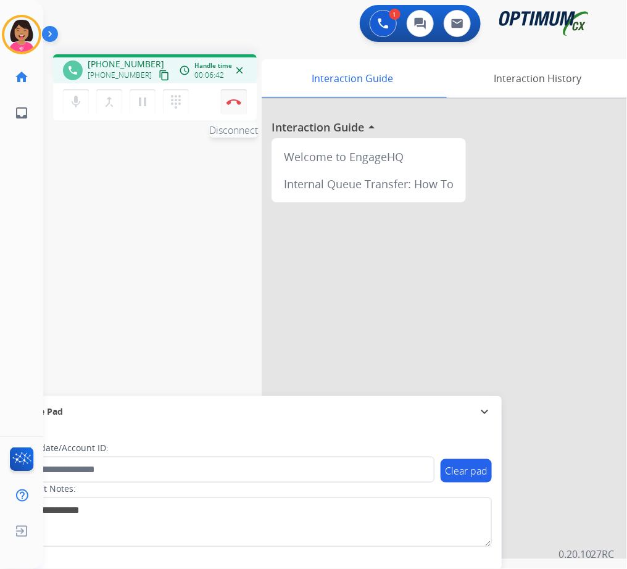
click at [233, 99] on img at bounding box center [234, 102] width 15 height 6
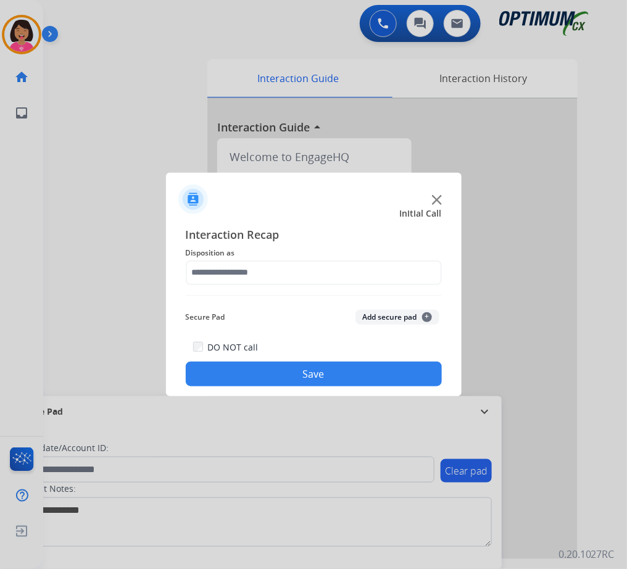
click at [63, 154] on div at bounding box center [313, 284] width 627 height 569
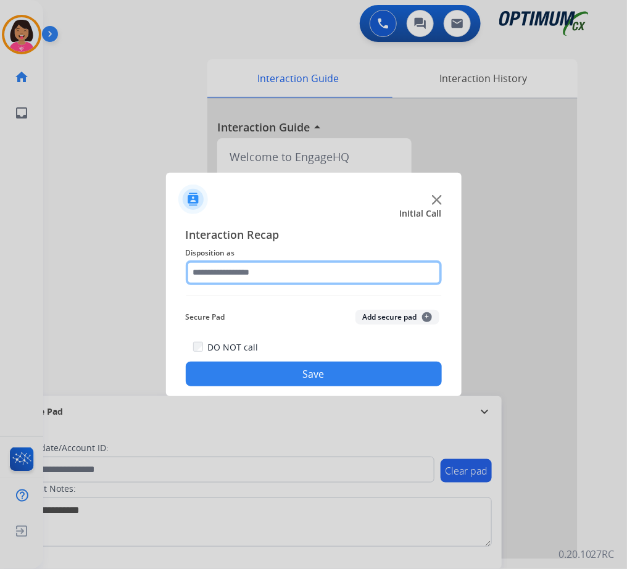
click at [249, 272] on input "text" at bounding box center [314, 273] width 256 height 25
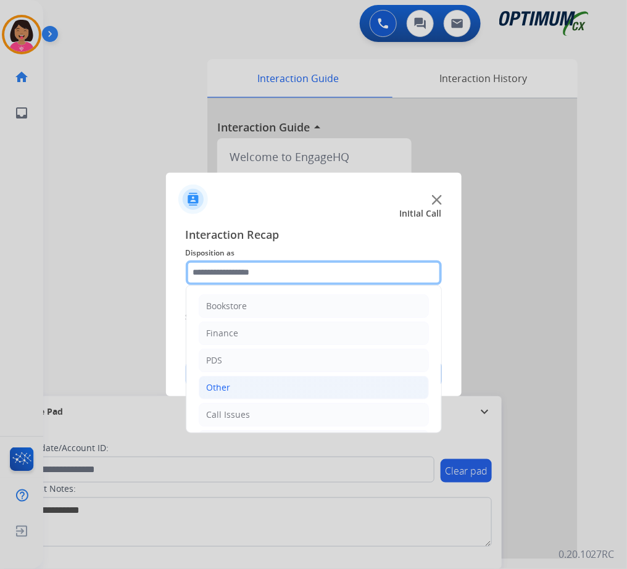
scroll to position [85, 0]
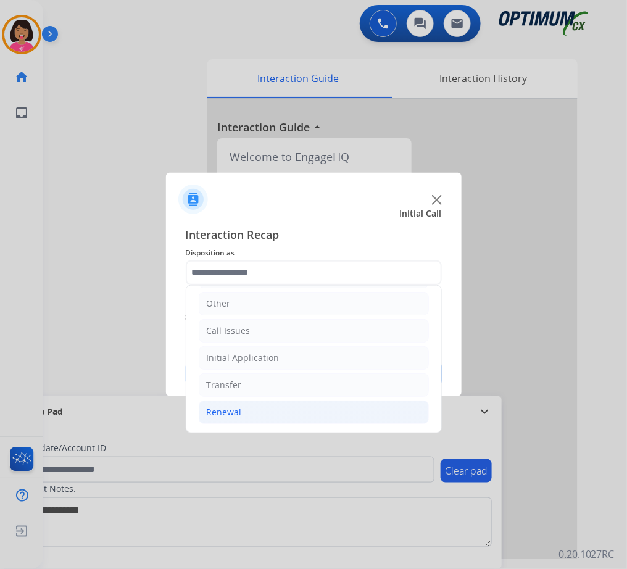
click at [254, 417] on li "Renewal" at bounding box center [314, 412] width 230 height 23
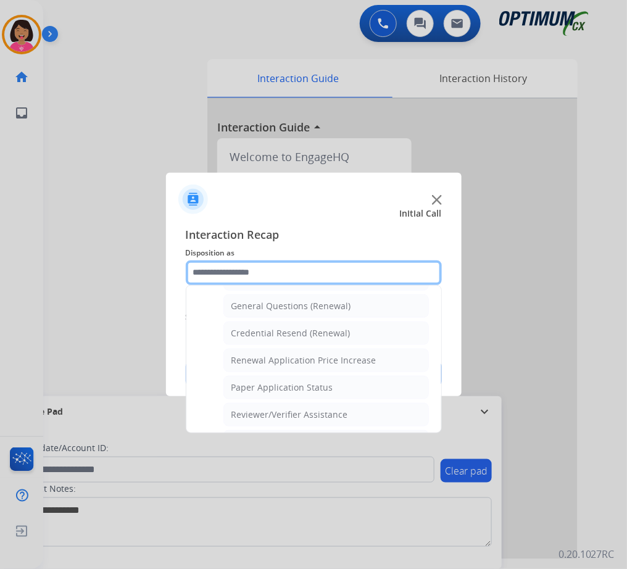
scroll to position [369, 0]
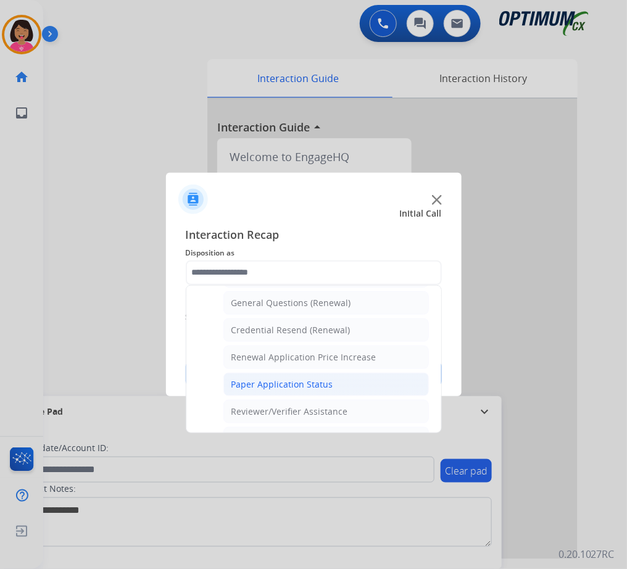
click at [262, 393] on li "Paper Application Status" at bounding box center [327, 384] width 206 height 23
type input "**********"
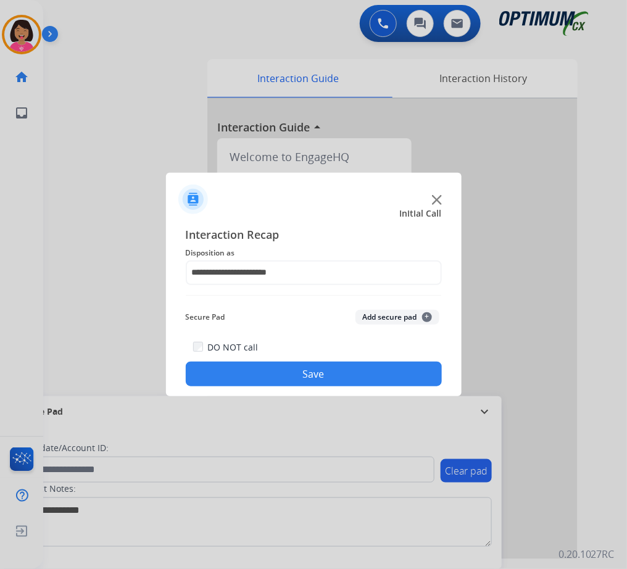
click at [257, 378] on button "Save" at bounding box center [314, 374] width 256 height 25
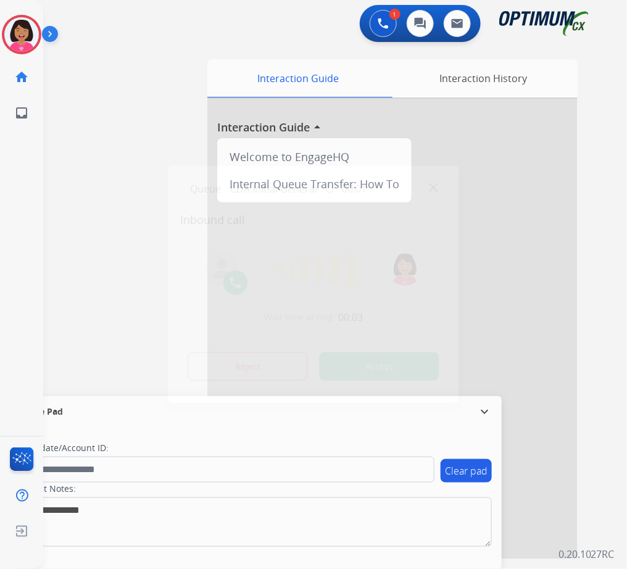
click at [58, 301] on div at bounding box center [313, 284] width 627 height 569
click at [435, 184] on img at bounding box center [433, 187] width 9 height 9
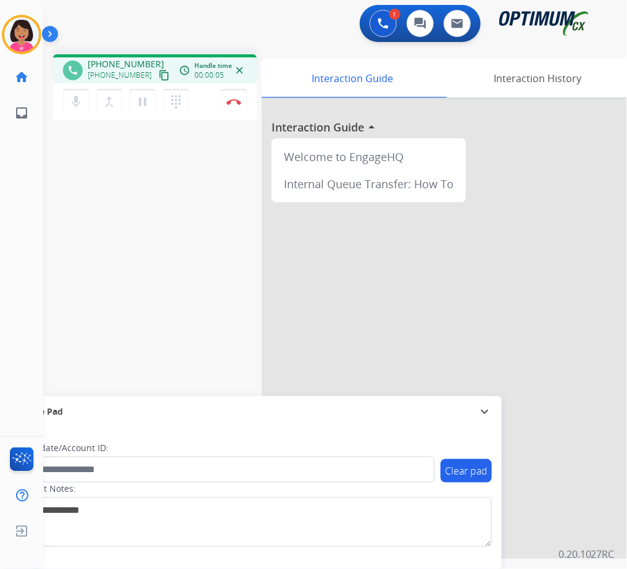
click at [157, 73] on button "content_copy" at bounding box center [164, 75] width 15 height 15
click at [49, 103] on div "phone [PHONE_NUMBER] [PHONE_NUMBER] content_copy access_time Call metrics Queue…" at bounding box center [320, 301] width 554 height 515
click at [238, 96] on button "Disconnect" at bounding box center [234, 102] width 26 height 26
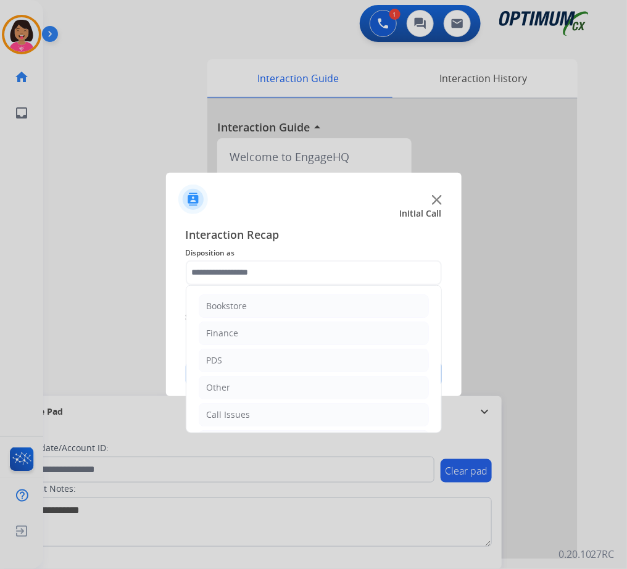
click at [232, 277] on input "text" at bounding box center [314, 273] width 256 height 25
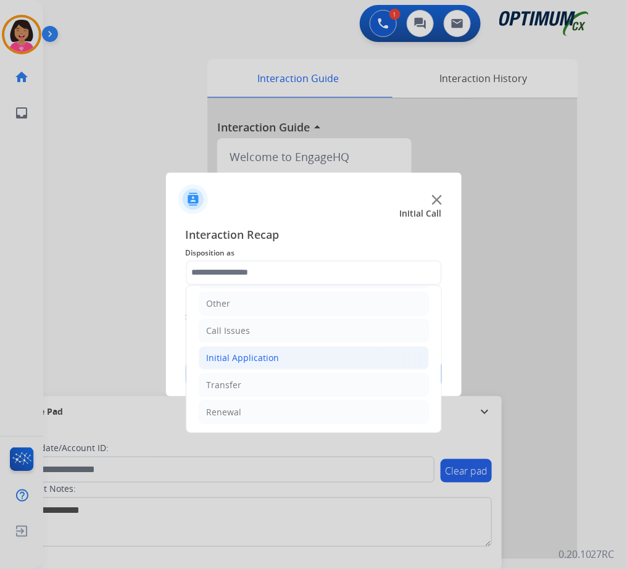
click at [242, 361] on div "Initial Application" at bounding box center [243, 358] width 73 height 12
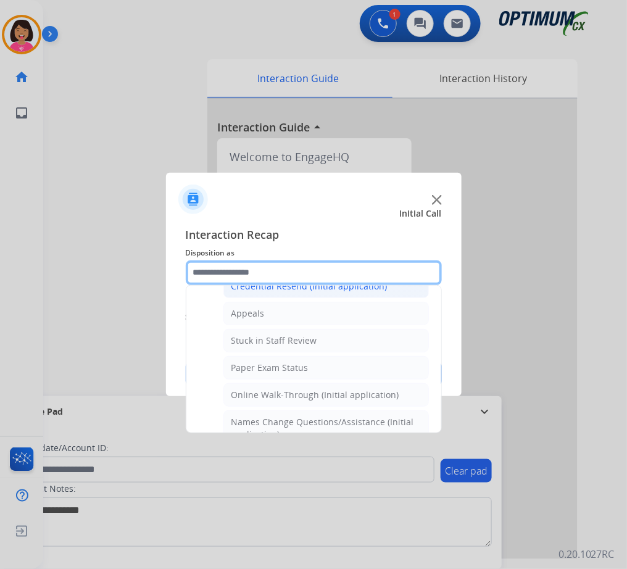
scroll to position [183, 0]
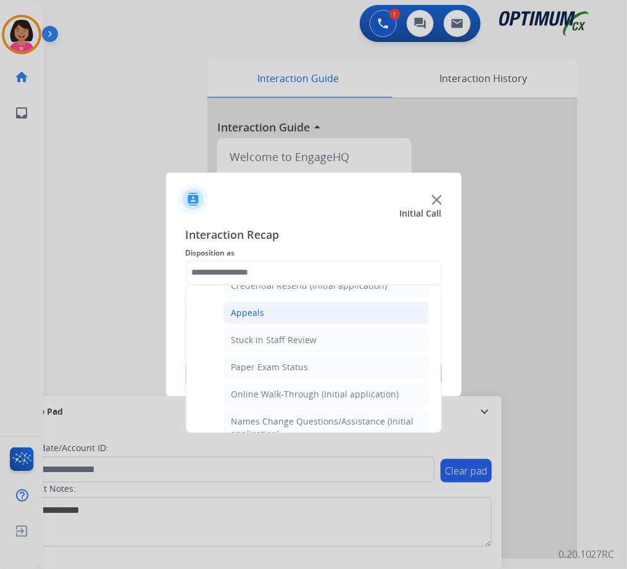
click at [254, 307] on div "Appeals" at bounding box center [248, 313] width 33 height 12
type input "*******"
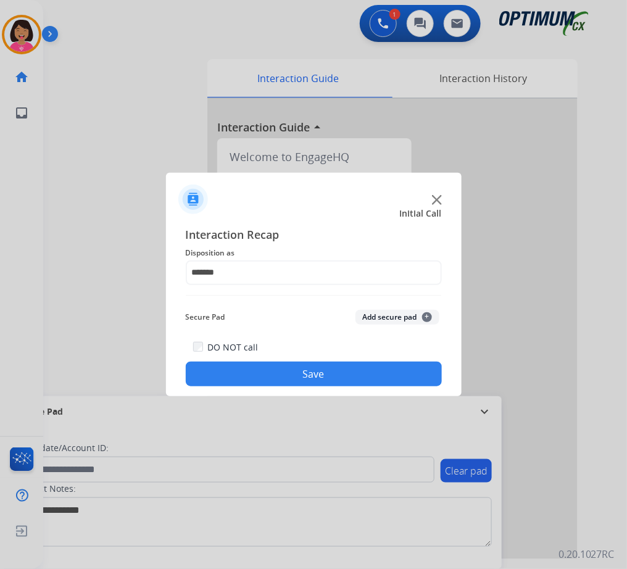
click at [268, 371] on button "Save" at bounding box center [314, 374] width 256 height 25
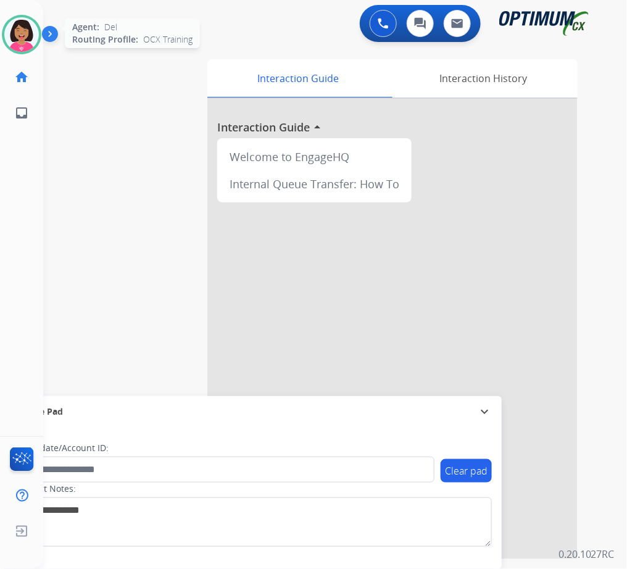
click at [10, 47] on img at bounding box center [21, 34] width 35 height 35
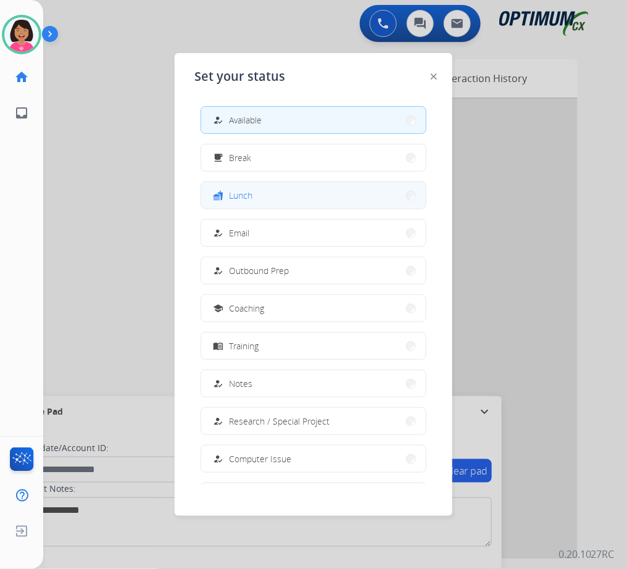
click at [290, 185] on button "fastfood Lunch" at bounding box center [313, 195] width 225 height 27
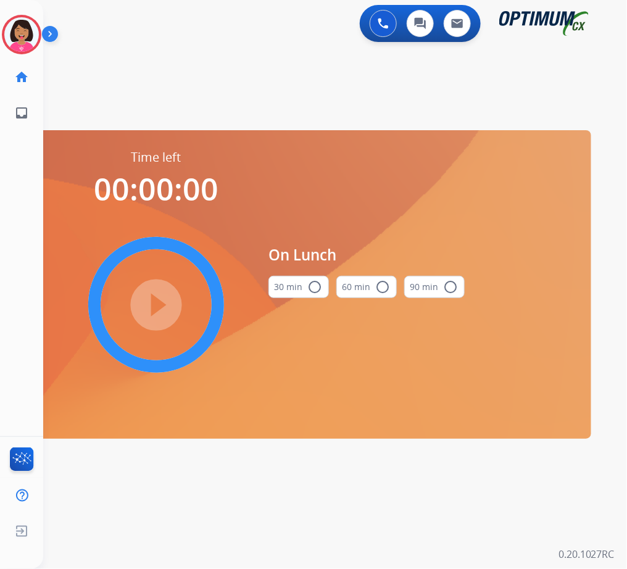
click at [293, 292] on button "30 min radio_button_unchecked" at bounding box center [299, 287] width 61 height 22
click at [164, 302] on mat-icon "play_circle_filled" at bounding box center [156, 305] width 15 height 15
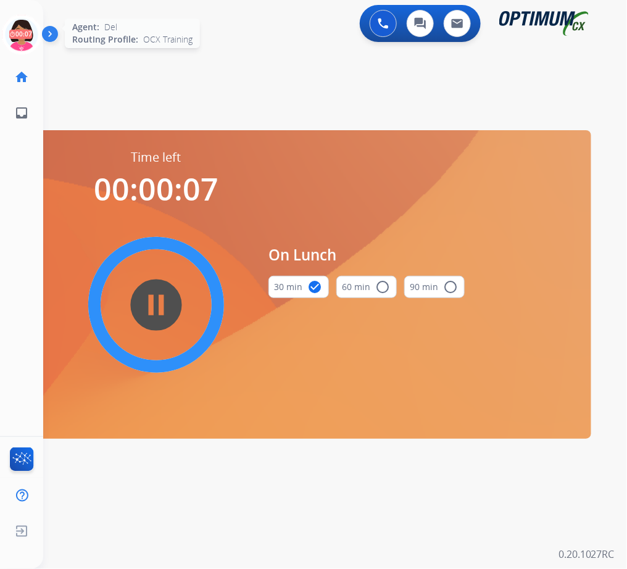
click at [9, 33] on icon at bounding box center [22, 35] width 40 height 40
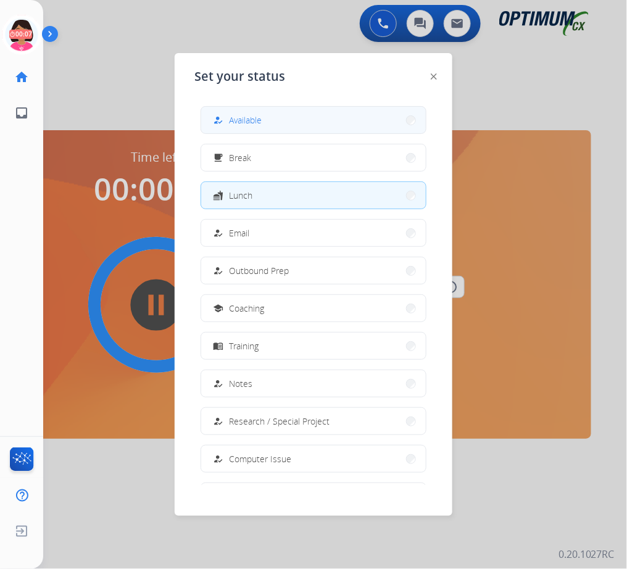
click at [283, 117] on button "how_to_reg Available" at bounding box center [313, 120] width 225 height 27
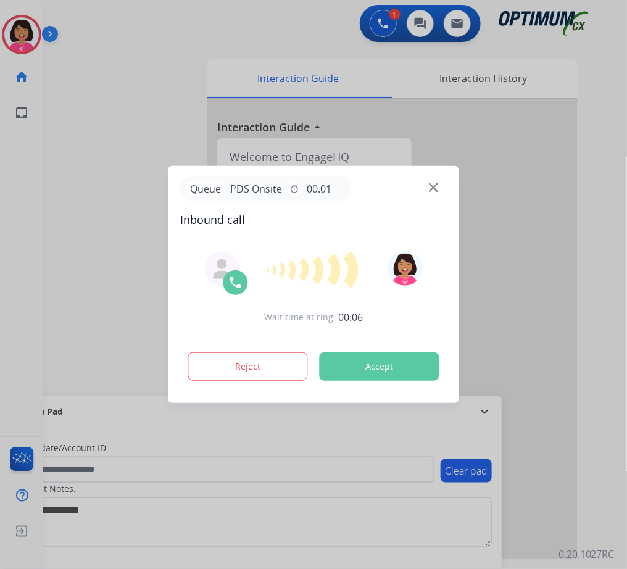
click at [437, 188] on img at bounding box center [433, 187] width 9 height 9
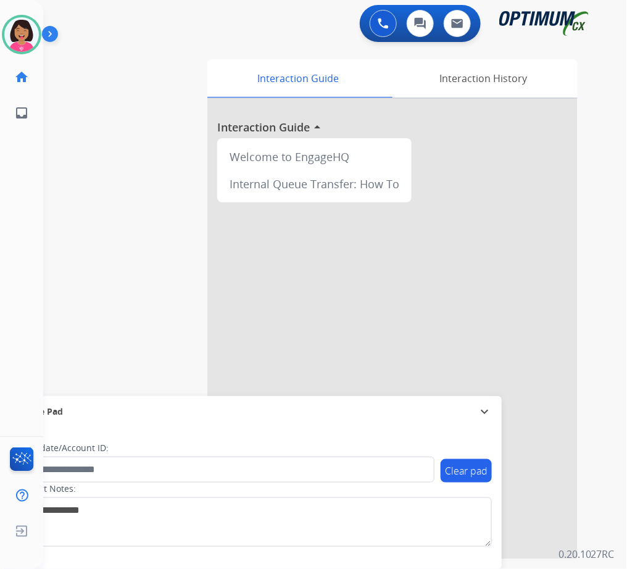
click at [437, 188] on div at bounding box center [392, 329] width 370 height 461
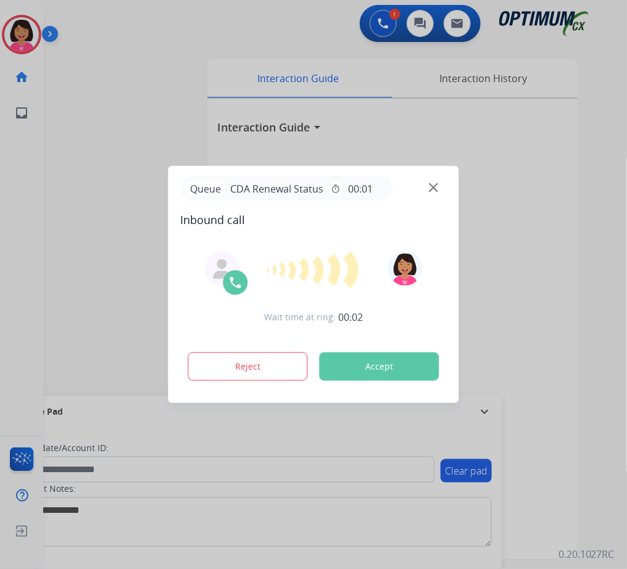
click at [17, 283] on div at bounding box center [313, 284] width 627 height 569
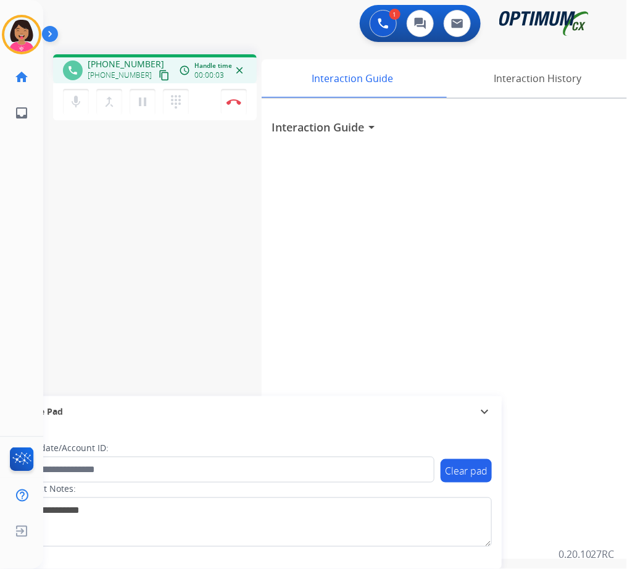
click at [157, 78] on button "content_copy" at bounding box center [164, 75] width 15 height 15
click at [55, 149] on div "phone [PHONE_NUMBER] [PHONE_NUMBER] content_copy access_time Call metrics Queue…" at bounding box center [320, 301] width 554 height 515
click at [72, 107] on mat-icon "mic" at bounding box center [76, 101] width 15 height 15
click at [76, 102] on mat-icon "mic_off" at bounding box center [76, 101] width 15 height 15
click at [42, 149] on div "Del Busy Edit Avatar Agent: [PERSON_NAME] Profile: OCX Training home Home Home …" at bounding box center [21, 284] width 43 height 569
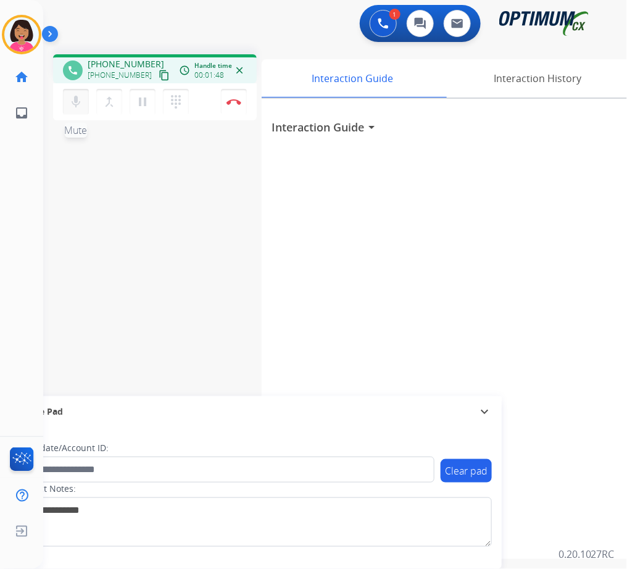
click at [73, 97] on mat-icon "mic" at bounding box center [76, 101] width 15 height 15
click at [140, 97] on mat-icon "pause" at bounding box center [142, 101] width 15 height 15
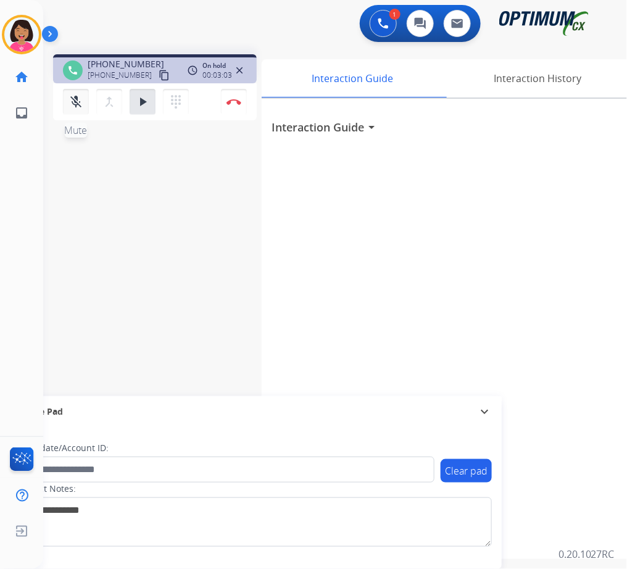
drag, startPoint x: 72, startPoint y: 82, endPoint x: 73, endPoint y: 104, distance: 22.3
click at [73, 89] on div "phone [PHONE_NUMBER] [PHONE_NUMBER] content_copy access_time Call metrics Queue…" at bounding box center [155, 89] width 204 height 70
click at [73, 108] on button "mic_off Mute" at bounding box center [76, 102] width 26 height 26
click at [144, 106] on mat-icon "play_arrow" at bounding box center [142, 101] width 15 height 15
click at [175, 185] on div "phone [PHONE_NUMBER] [PHONE_NUMBER] content_copy access_time Call metrics Queue…" at bounding box center [320, 301] width 554 height 515
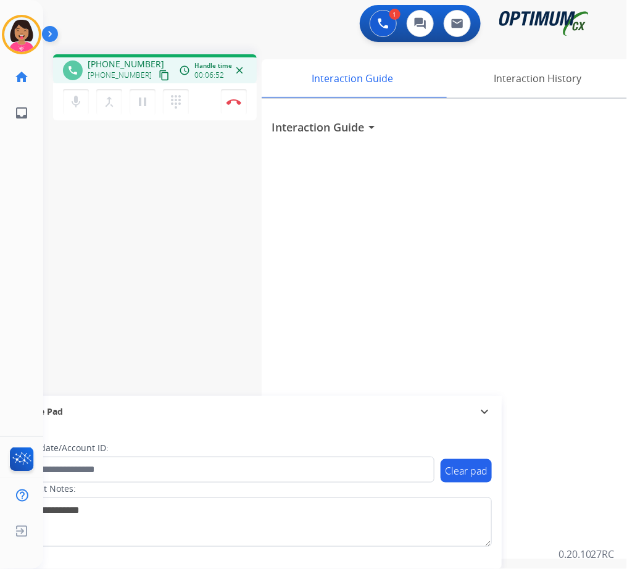
click at [37, 173] on div "Del Busy Edit Avatar Agent: [PERSON_NAME] Profile: OCX Training home Home Home …" at bounding box center [21, 284] width 43 height 569
click at [51, 159] on div "phone [PHONE_NUMBER] [PHONE_NUMBER] content_copy access_time Call metrics Queue…" at bounding box center [320, 301] width 554 height 515
click at [238, 99] on img at bounding box center [234, 102] width 15 height 6
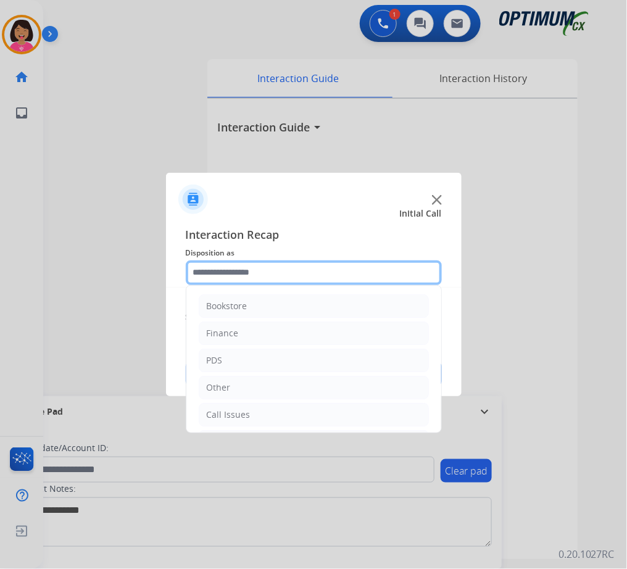
click at [336, 276] on input "text" at bounding box center [314, 273] width 256 height 25
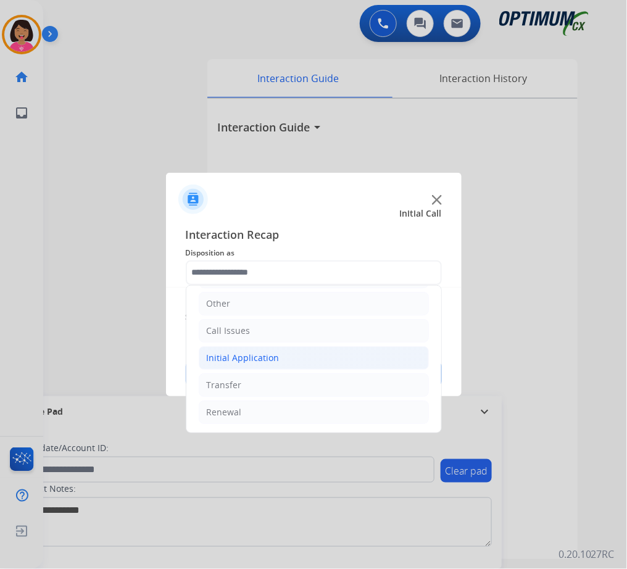
click at [294, 349] on li "Initial Application" at bounding box center [314, 357] width 230 height 23
click at [301, 356] on li "Initial Application" at bounding box center [314, 357] width 230 height 23
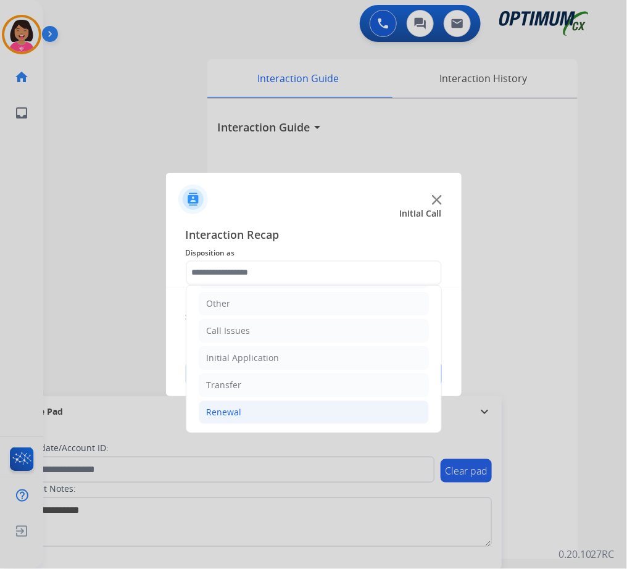
click at [282, 409] on li "Renewal" at bounding box center [314, 412] width 230 height 23
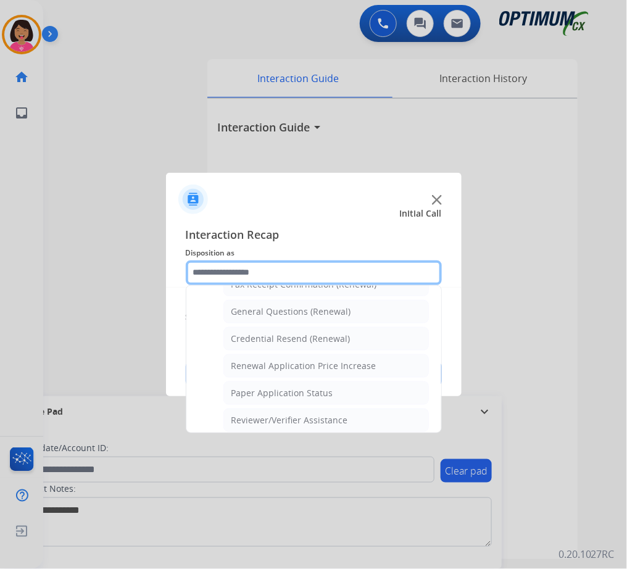
scroll to position [332, 0]
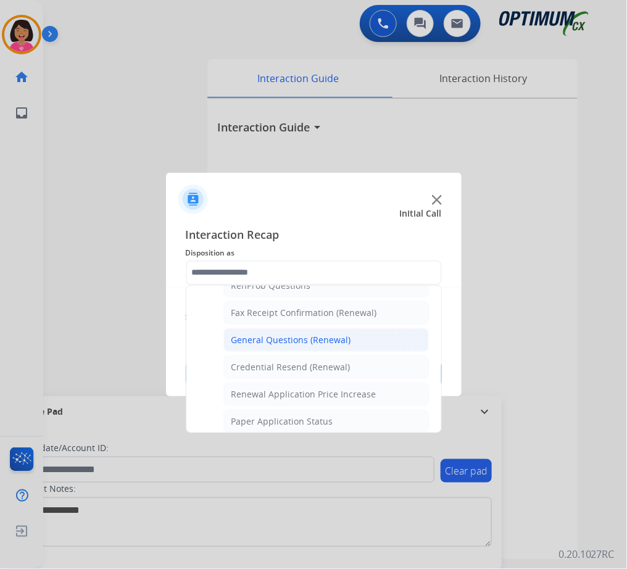
click at [278, 342] on div "General Questions (Renewal)" at bounding box center [292, 340] width 120 height 12
type input "**********"
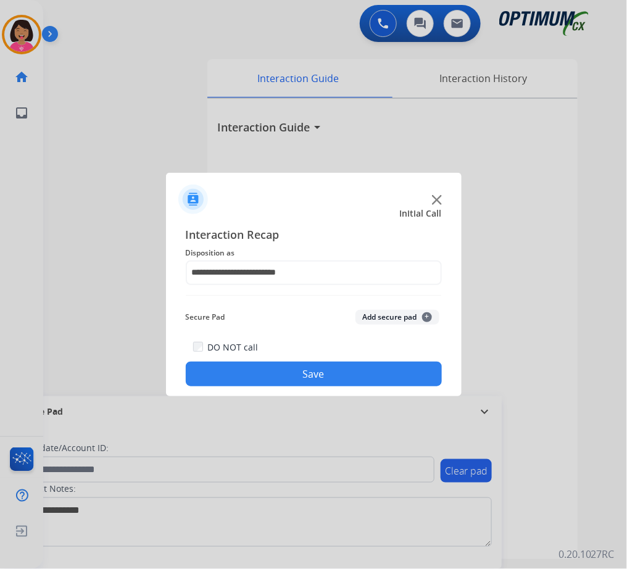
click at [274, 376] on button "Save" at bounding box center [314, 374] width 256 height 25
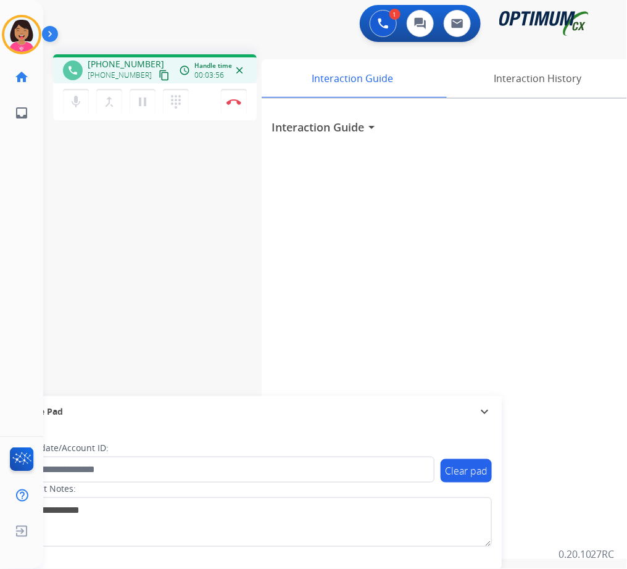
drag, startPoint x: 14, startPoint y: 221, endPoint x: 102, endPoint y: 137, distance: 122.3
click at [14, 214] on div "Del Busy Edit Avatar Agent: [PERSON_NAME] Profile: OCX Training home Home Home …" at bounding box center [21, 284] width 43 height 569
click at [233, 99] on img at bounding box center [234, 102] width 15 height 6
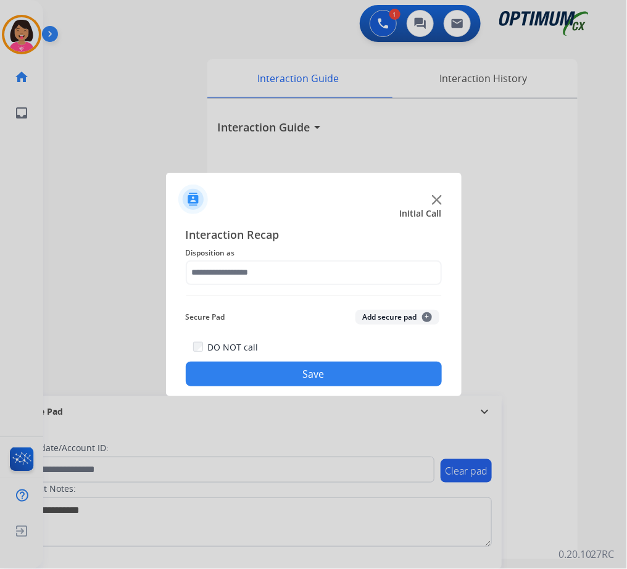
drag, startPoint x: 61, startPoint y: 218, endPoint x: 80, endPoint y: 225, distance: 20.5
click at [61, 216] on div at bounding box center [313, 284] width 627 height 569
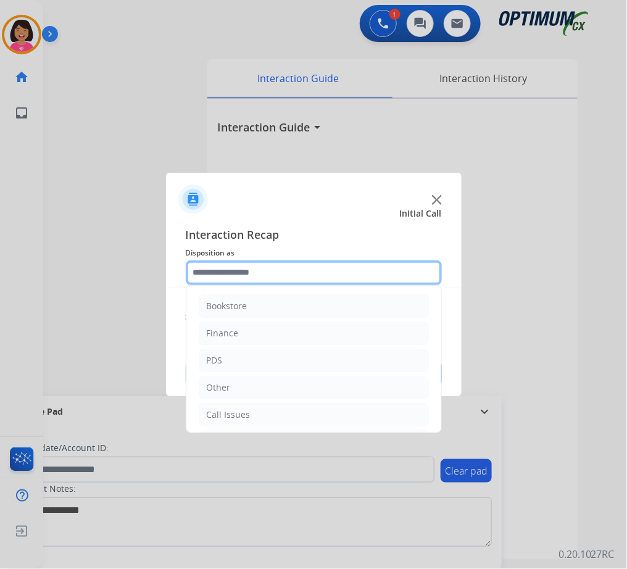
click at [241, 265] on input "text" at bounding box center [314, 273] width 256 height 25
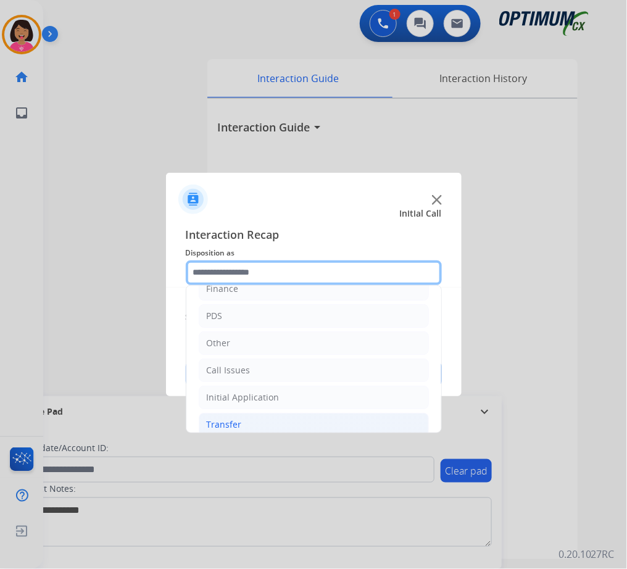
scroll to position [85, 0]
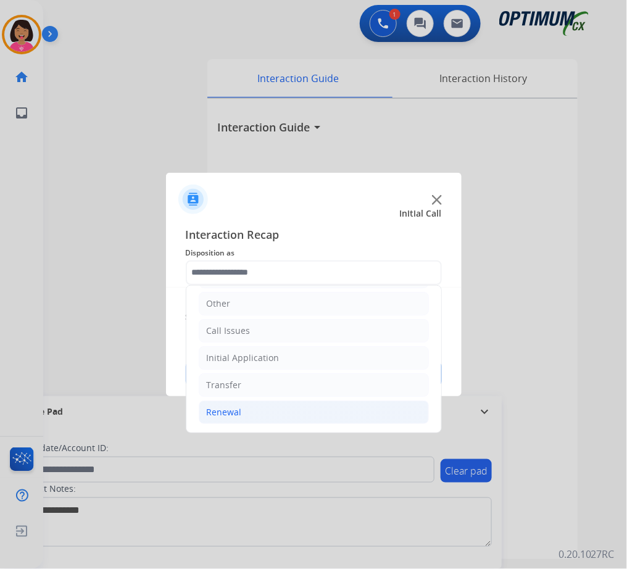
click at [267, 414] on li "Renewal" at bounding box center [314, 412] width 230 height 23
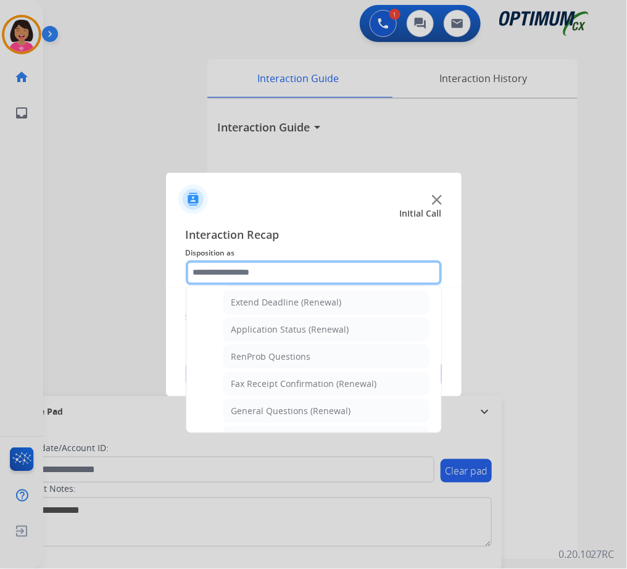
scroll to position [332, 0]
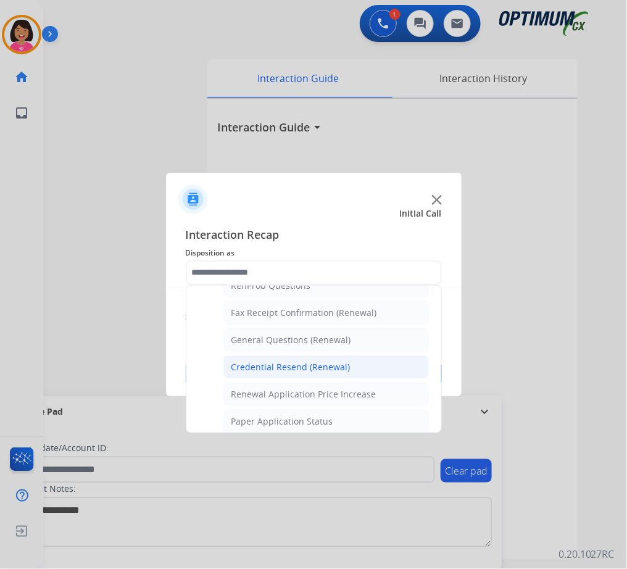
click at [291, 365] on div "Credential Resend (Renewal)" at bounding box center [291, 367] width 119 height 12
type input "**********"
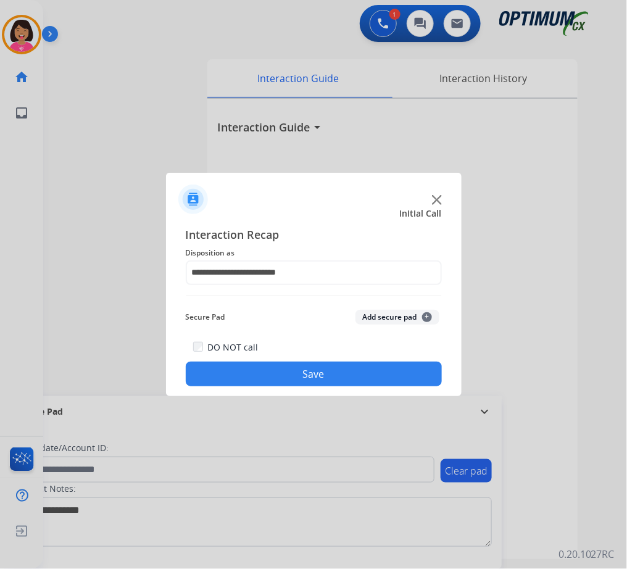
click at [295, 378] on button "Save" at bounding box center [314, 374] width 256 height 25
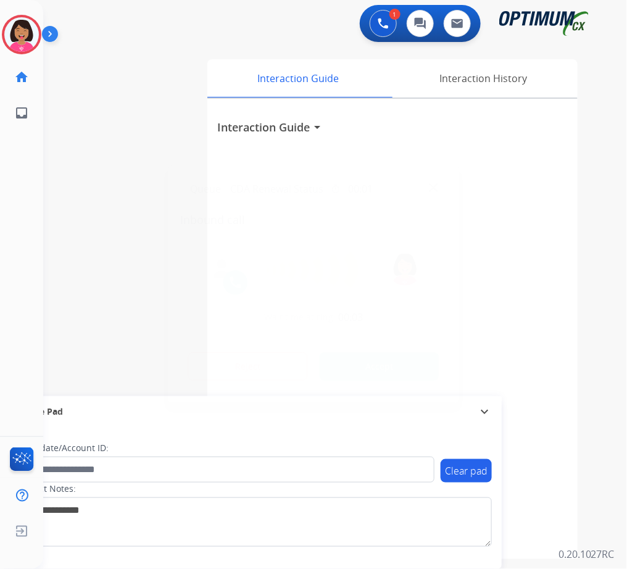
click at [33, 120] on div at bounding box center [313, 284] width 627 height 569
click at [438, 188] on img at bounding box center [433, 187] width 9 height 9
click at [430, 182] on div "Queue CDA Renewal Status timer 00:01" at bounding box center [314, 188] width 266 height 25
click at [430, 186] on img at bounding box center [433, 187] width 9 height 9
click at [430, 186] on div "Interaction Guide arrow_drop_down" at bounding box center [392, 329] width 370 height 461
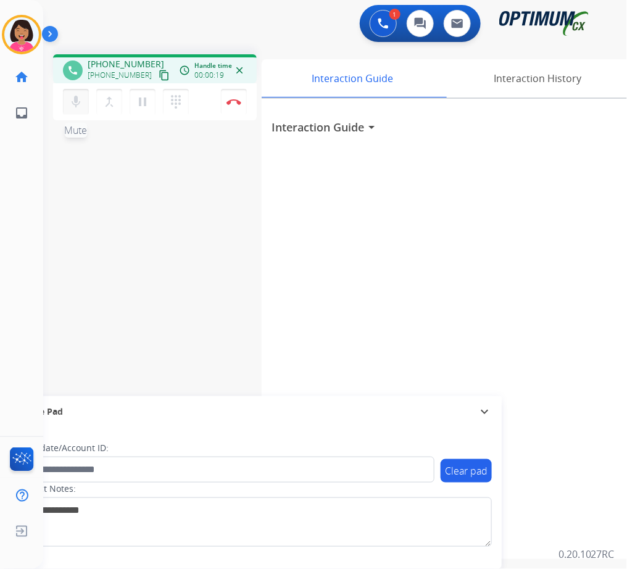
click at [80, 102] on mat-icon "mic" at bounding box center [76, 101] width 15 height 15
click at [77, 102] on mat-icon "mic_off" at bounding box center [76, 101] width 15 height 15
click at [159, 72] on mat-icon "content_copy" at bounding box center [164, 75] width 11 height 11
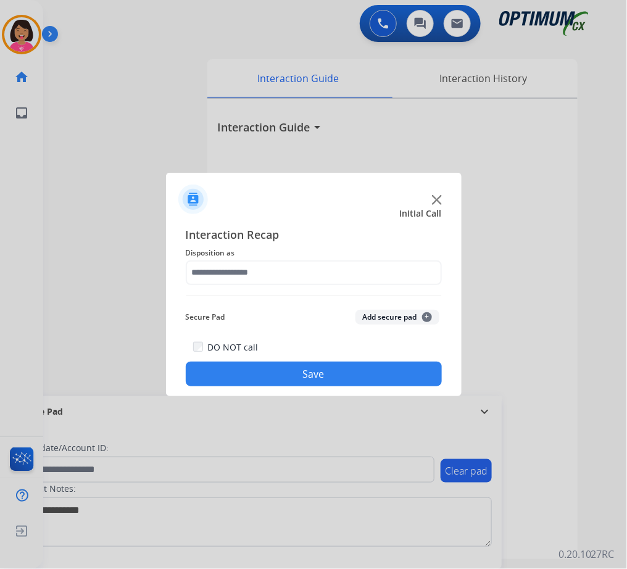
click at [25, 172] on div at bounding box center [313, 284] width 627 height 569
click at [436, 201] on img at bounding box center [437, 200] width 10 height 10
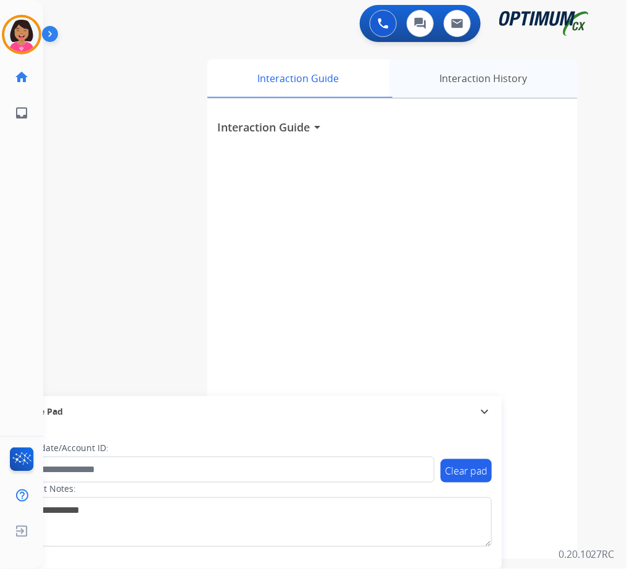
click at [475, 67] on div "Interaction History" at bounding box center [484, 78] width 188 height 38
click at [470, 72] on div "Interaction History" at bounding box center [484, 78] width 188 height 38
click at [470, 82] on div "Interaction History" at bounding box center [484, 78] width 188 height 38
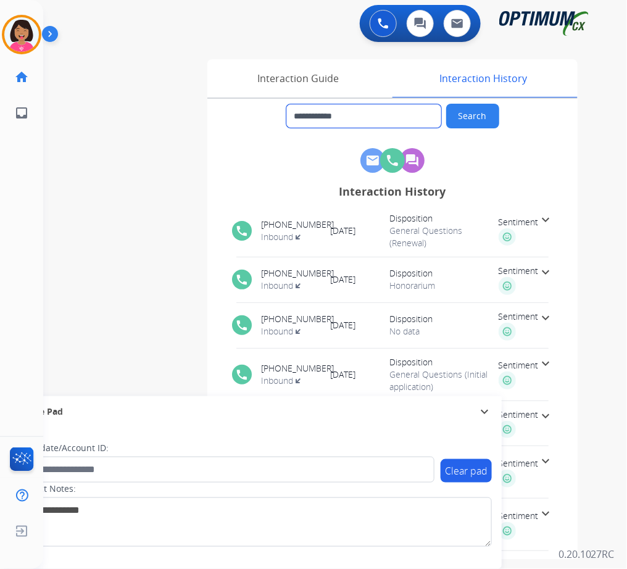
drag, startPoint x: 406, startPoint y: 114, endPoint x: 304, endPoint y: 115, distance: 102.5
click at [304, 115] on input "**********" at bounding box center [363, 115] width 155 height 23
click at [35, 42] on img at bounding box center [21, 34] width 35 height 35
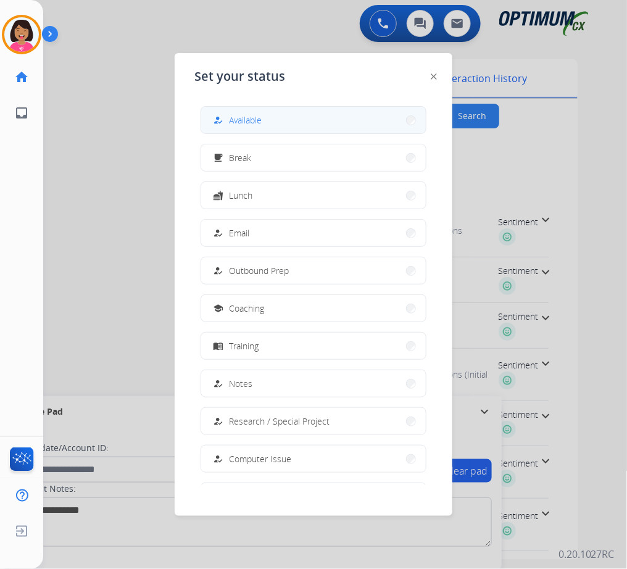
click at [240, 122] on span "Available" at bounding box center [245, 120] width 33 height 13
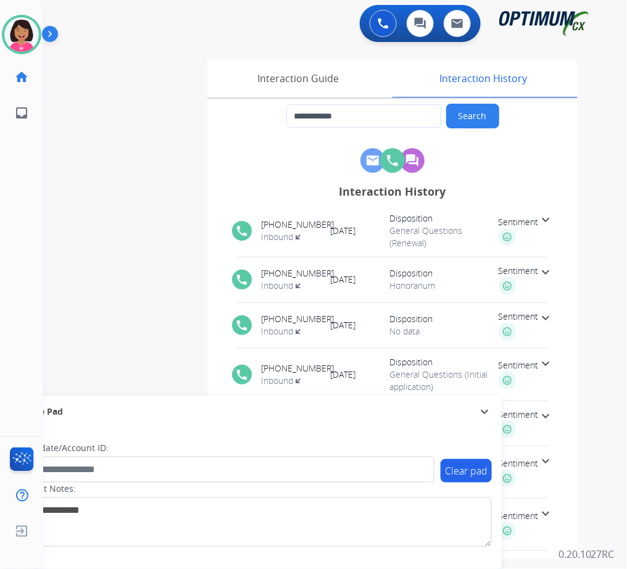
drag, startPoint x: 378, startPoint y: 26, endPoint x: 378, endPoint y: 42, distance: 16.1
click at [378, 25] on img at bounding box center [383, 23] width 11 height 11
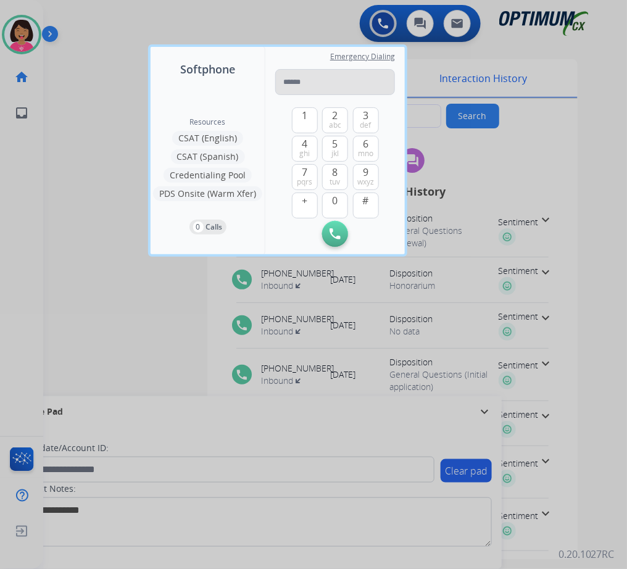
click at [346, 86] on input "tel" at bounding box center [335, 82] width 120 height 26
type input "**********"
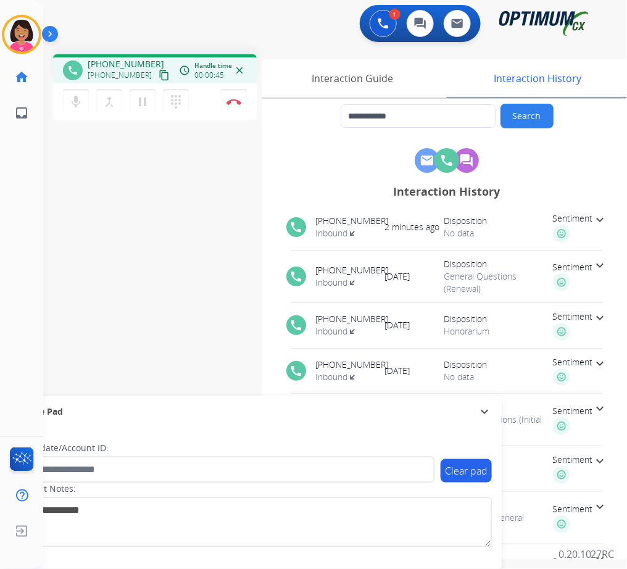
click at [159, 78] on mat-icon "content_copy" at bounding box center [164, 75] width 11 height 11
click at [46, 173] on div "**********" at bounding box center [320, 301] width 554 height 515
click at [234, 96] on button "Disconnect" at bounding box center [234, 102] width 26 height 26
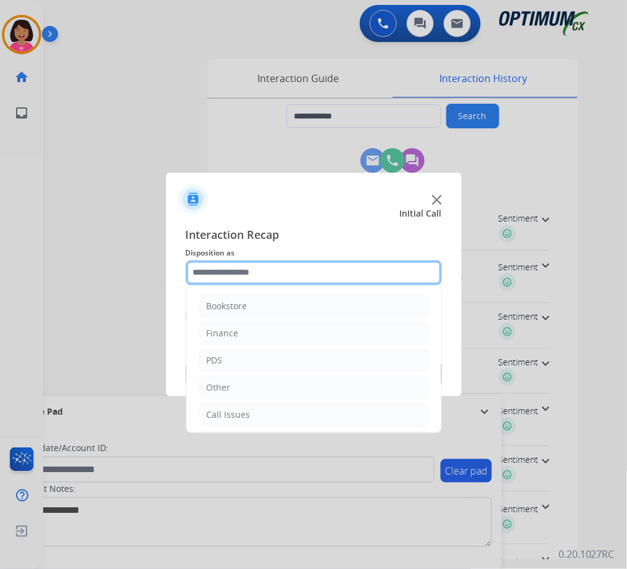
click at [337, 280] on input "text" at bounding box center [314, 273] width 256 height 25
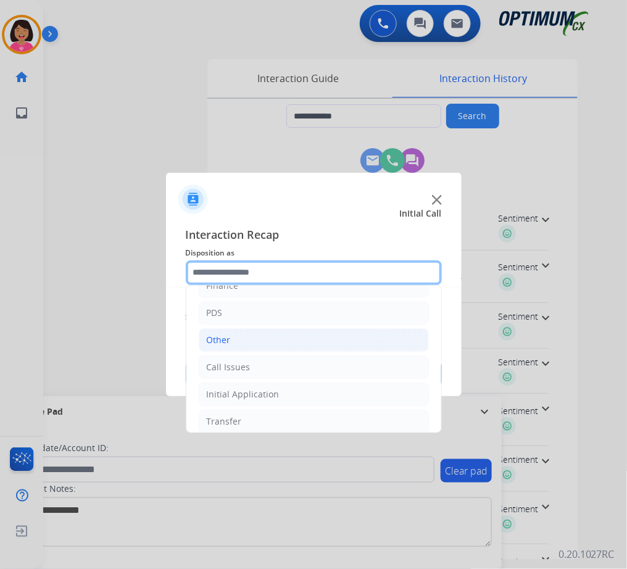
scroll to position [85, 0]
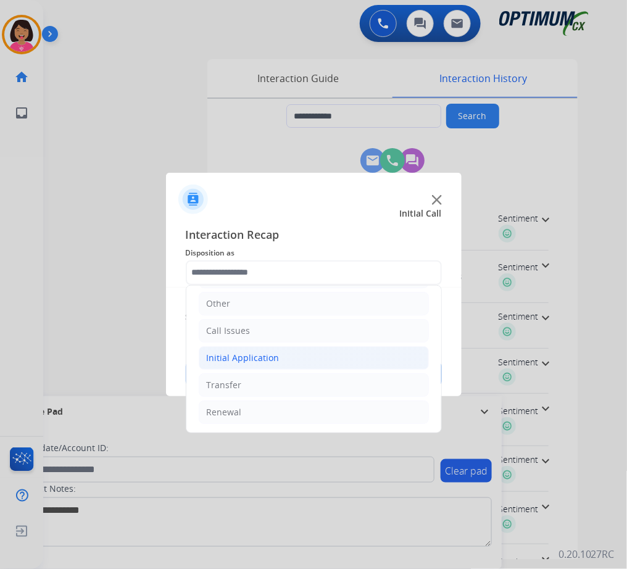
click at [301, 361] on li "Initial Application" at bounding box center [314, 357] width 230 height 23
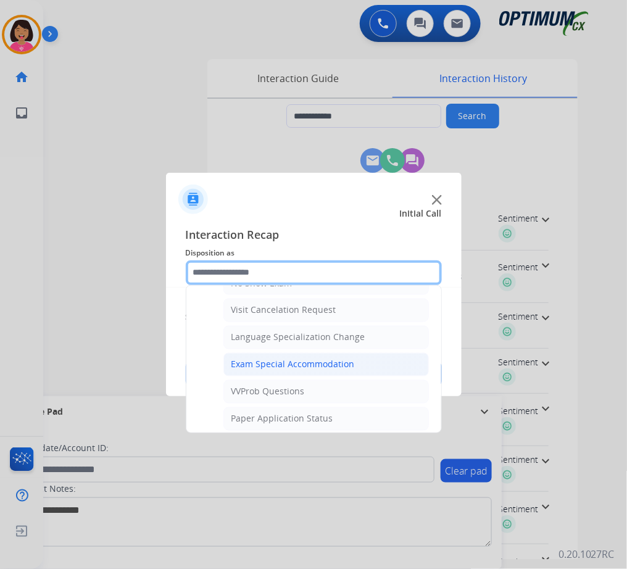
scroll to position [496, 0]
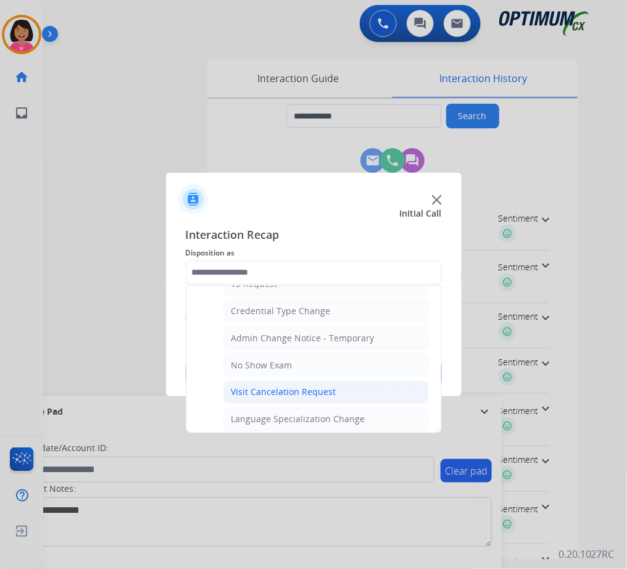
click at [314, 393] on div "Visit Cancelation Request" at bounding box center [284, 393] width 105 height 12
type input "**********"
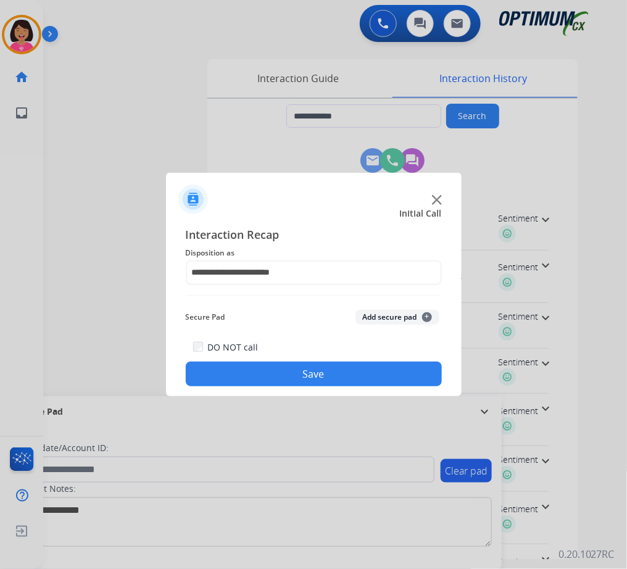
click at [317, 388] on div "**********" at bounding box center [314, 306] width 296 height 181
click at [321, 380] on button "Save" at bounding box center [314, 374] width 256 height 25
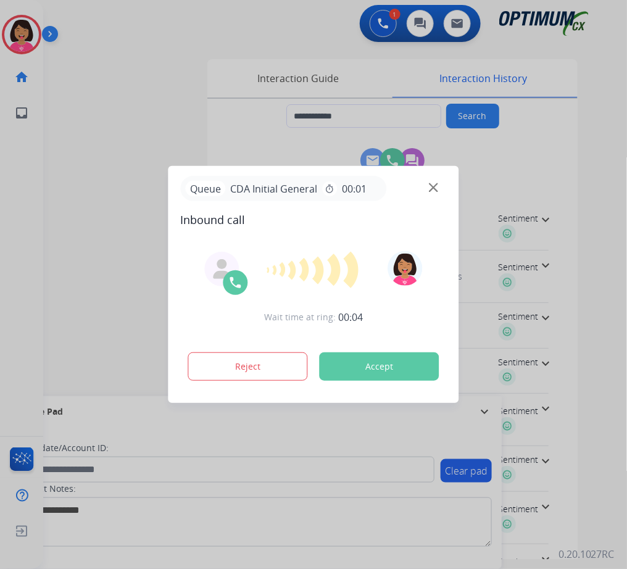
click at [22, 351] on div at bounding box center [313, 284] width 627 height 569
type input "**********"
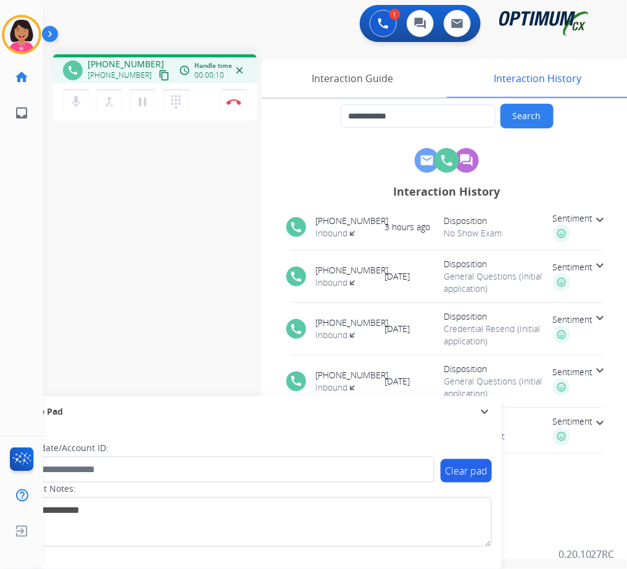
click at [162, 70] on div "phone [PHONE_NUMBER] [PHONE_NUMBER] content_copy access_time Call metrics Queue…" at bounding box center [155, 70] width 184 height 11
click at [159, 70] on mat-icon "content_copy" at bounding box center [164, 75] width 11 height 11
click at [56, 173] on div "**********" at bounding box center [320, 301] width 554 height 515
click at [238, 101] on img at bounding box center [234, 102] width 15 height 6
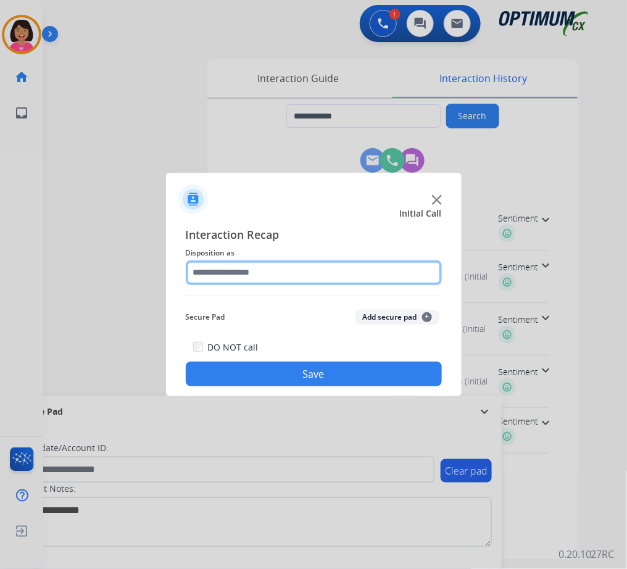
click at [244, 270] on input "text" at bounding box center [314, 273] width 256 height 25
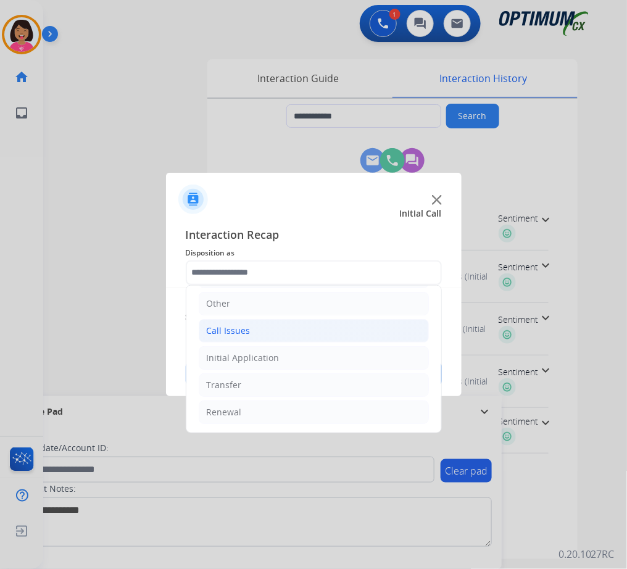
click at [264, 356] on div "Initial Application" at bounding box center [243, 358] width 73 height 12
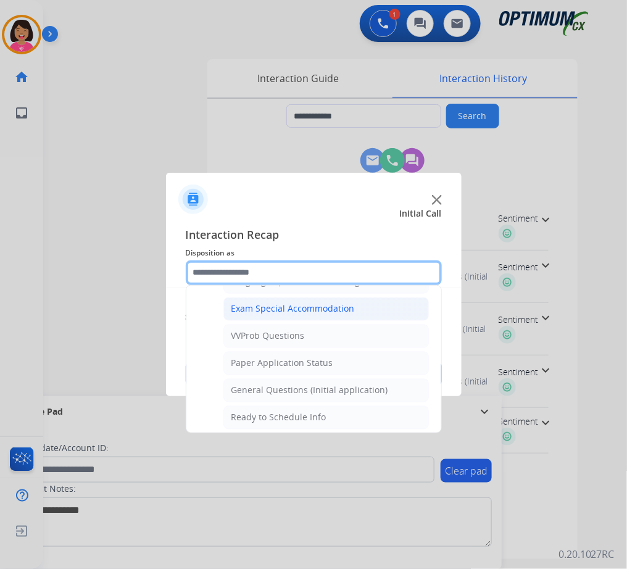
scroll to position [661, 0]
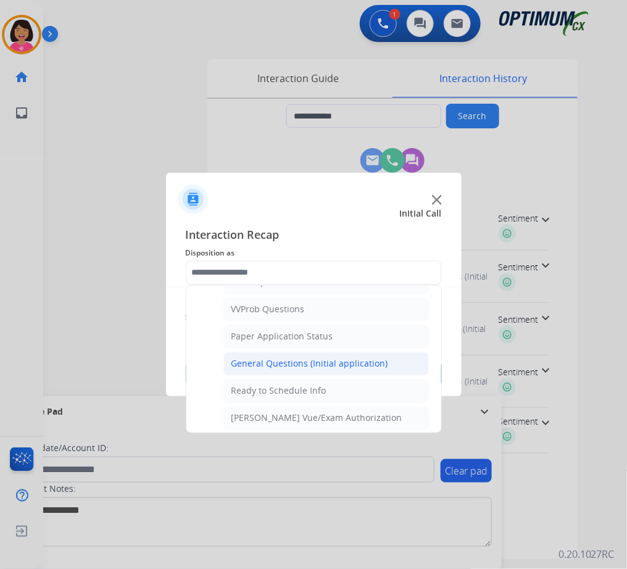
click at [314, 370] on div "General Questions (Initial application)" at bounding box center [310, 364] width 157 height 12
type input "**********"
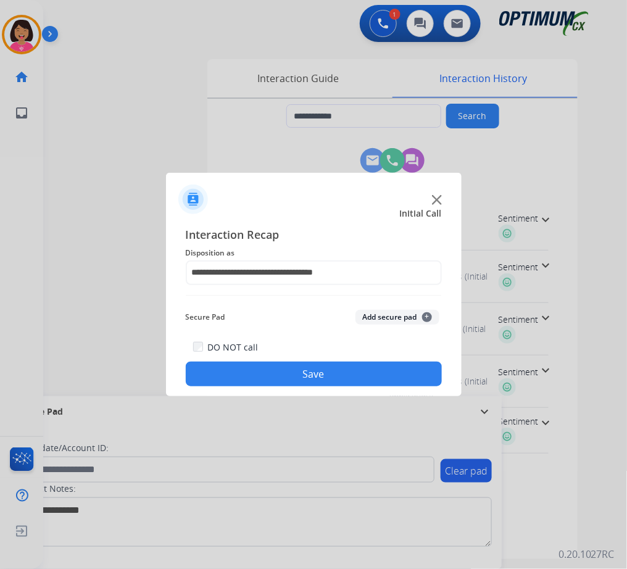
click at [314, 370] on button "Save" at bounding box center [314, 374] width 256 height 25
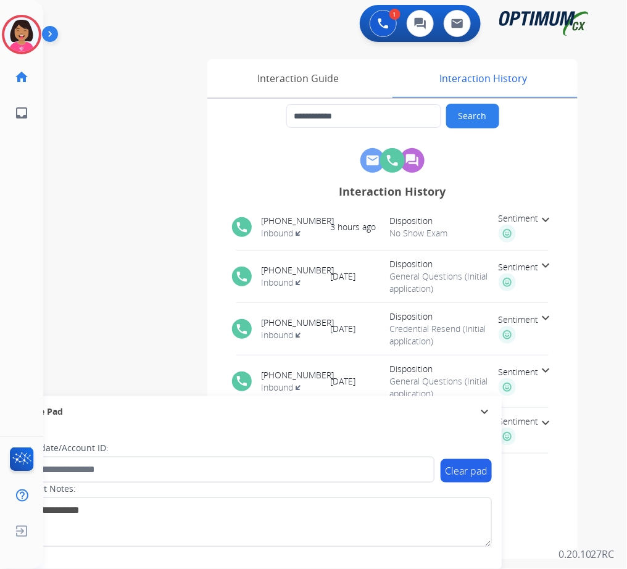
click at [14, 294] on div at bounding box center [313, 284] width 627 height 569
click at [435, 188] on img at bounding box center [433, 187] width 9 height 9
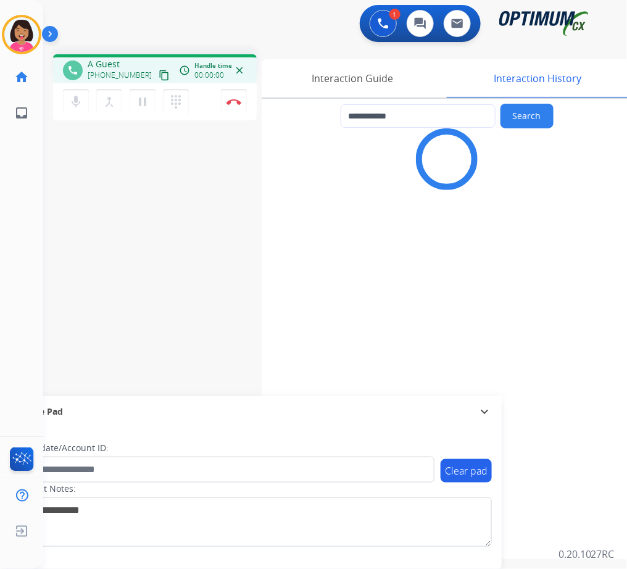
type input "**********"
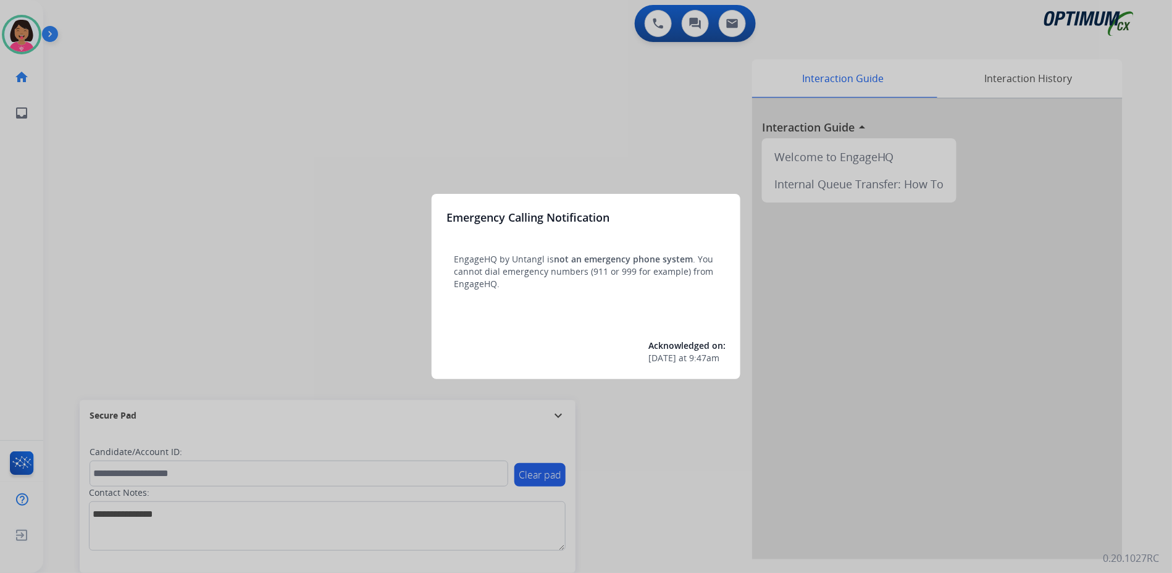
click at [324, 214] on div at bounding box center [586, 286] width 1172 height 573
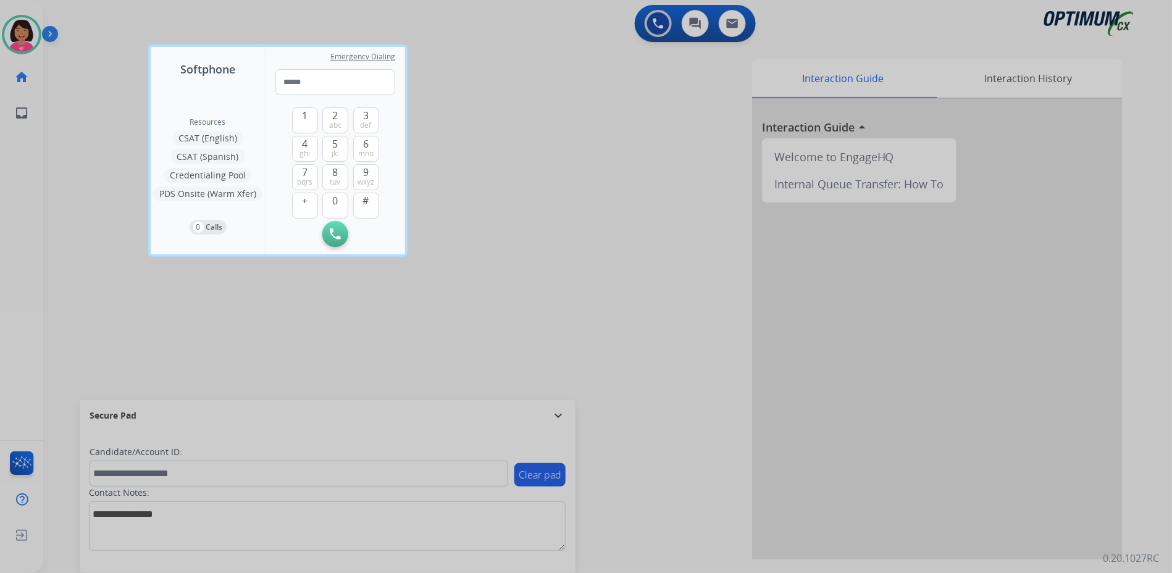
drag, startPoint x: 135, startPoint y: 317, endPoint x: 437, endPoint y: 343, distance: 303.7
click at [437, 343] on div at bounding box center [586, 286] width 1172 height 573
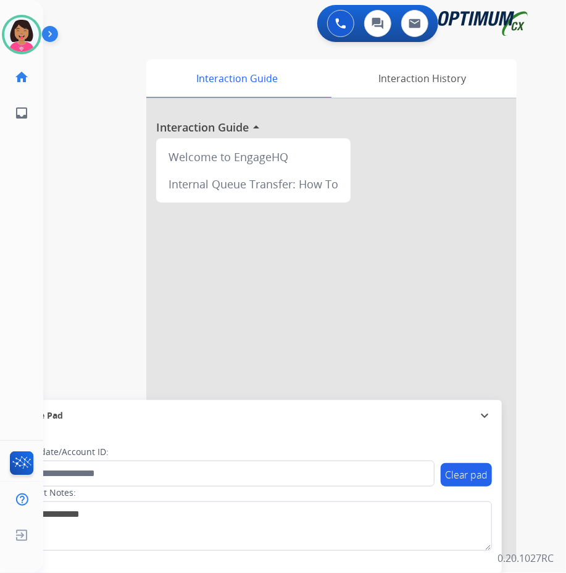
click at [12, 12] on div "Del Available Edit Avatar Agent: Del Routing Profile: OCX Training home Home Ho…" at bounding box center [21, 65] width 43 height 131
click at [22, 29] on img at bounding box center [21, 34] width 35 height 35
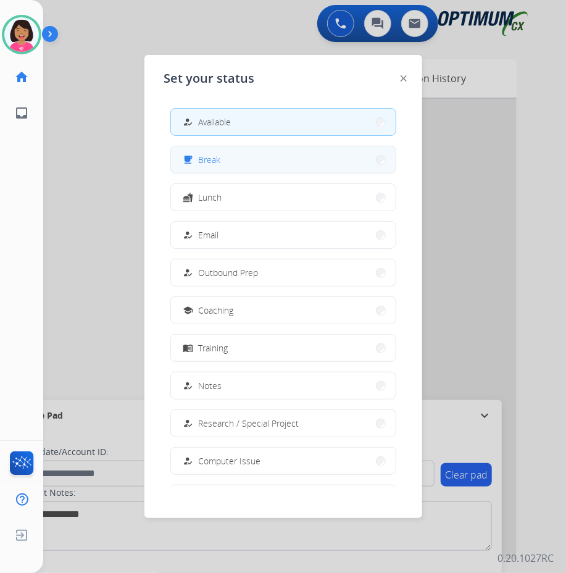
click at [297, 158] on button "free_breakfast Break" at bounding box center [283, 159] width 225 height 27
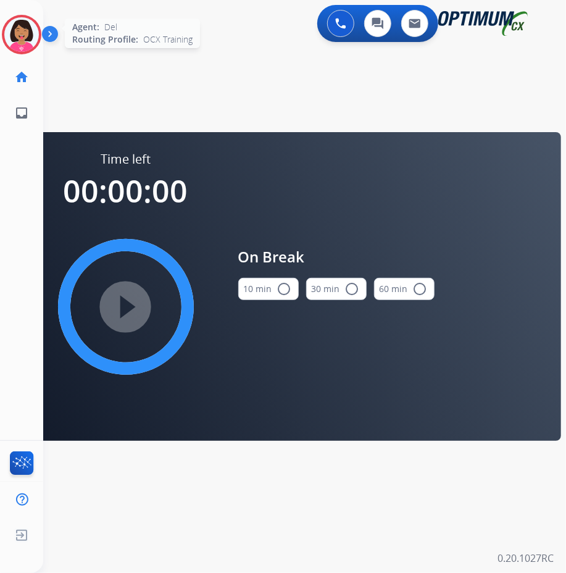
click at [22, 47] on img at bounding box center [21, 34] width 35 height 35
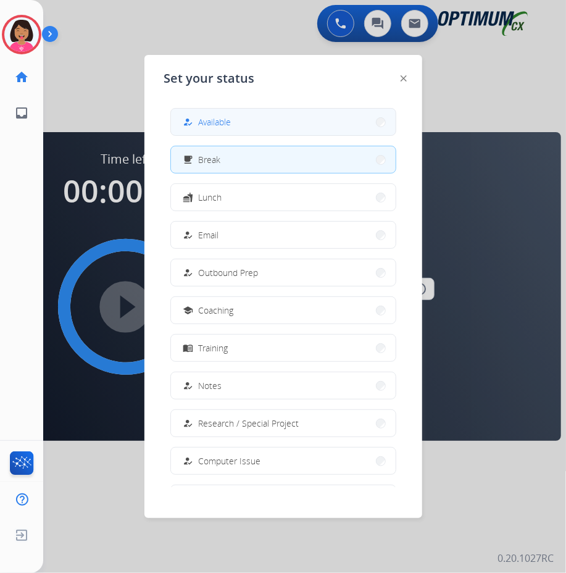
click at [231, 132] on button "how_to_reg Available" at bounding box center [283, 122] width 225 height 27
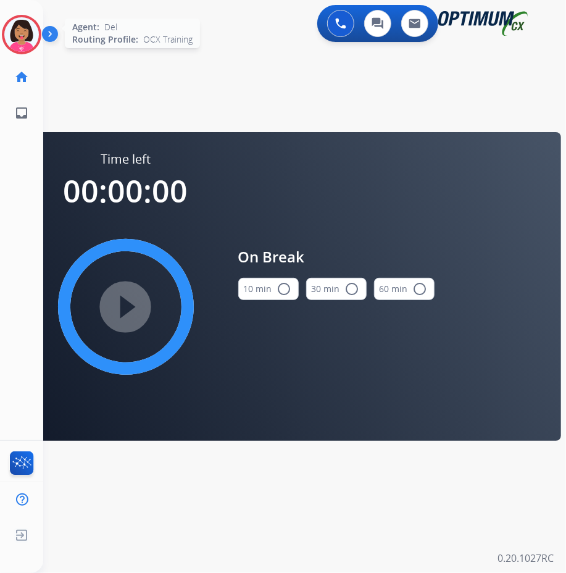
click at [27, 53] on div at bounding box center [22, 35] width 40 height 40
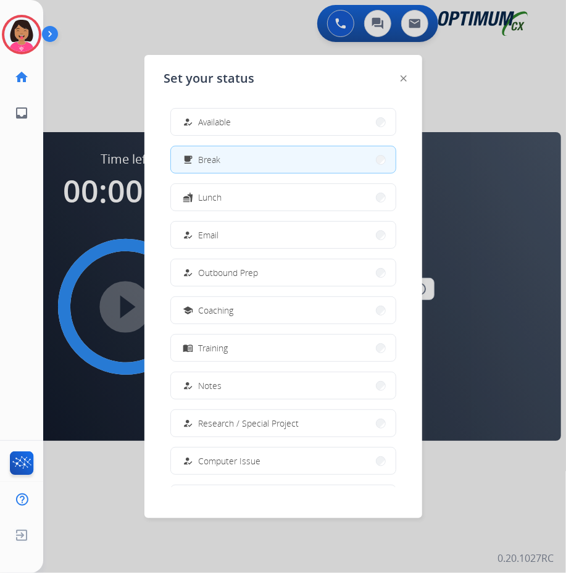
click at [213, 159] on span "Break" at bounding box center [210, 159] width 22 height 13
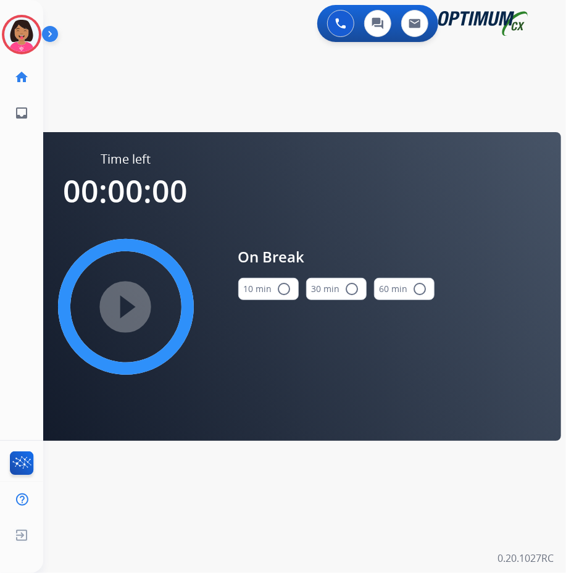
click at [282, 290] on mat-icon "radio_button_unchecked" at bounding box center [284, 289] width 15 height 15
click at [133, 299] on mat-icon "play_circle_filled" at bounding box center [126, 306] width 15 height 15
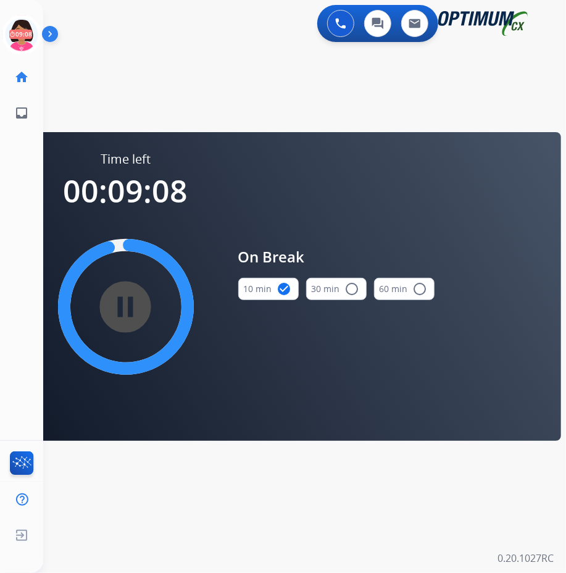
click at [96, 367] on div "pause_circle_filled" at bounding box center [125, 306] width 185 height 185
click at [15, 29] on icon at bounding box center [22, 35] width 40 height 40
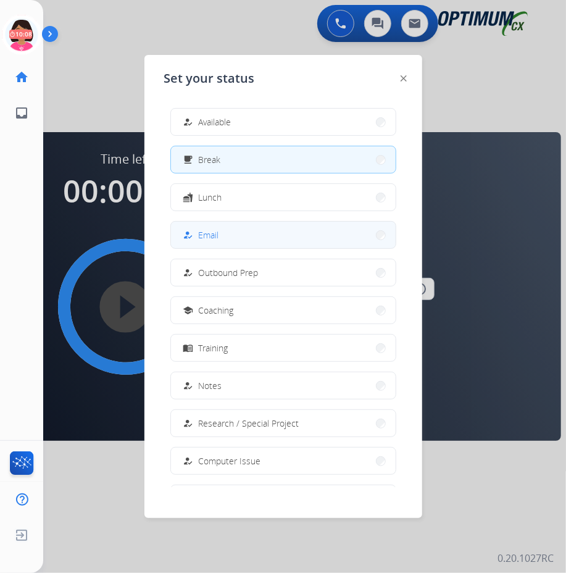
click at [222, 228] on button "how_to_reg Email" at bounding box center [283, 235] width 225 height 27
